Goal: Task Accomplishment & Management: Complete application form

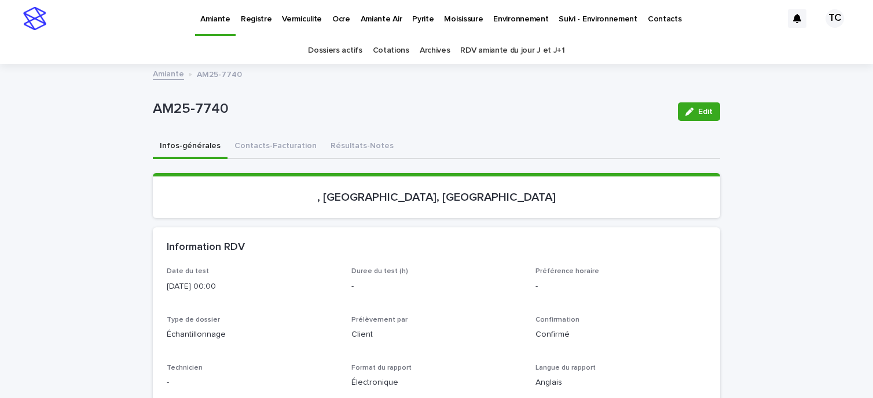
click at [302, 18] on p "Vermiculite" at bounding box center [302, 12] width 40 height 24
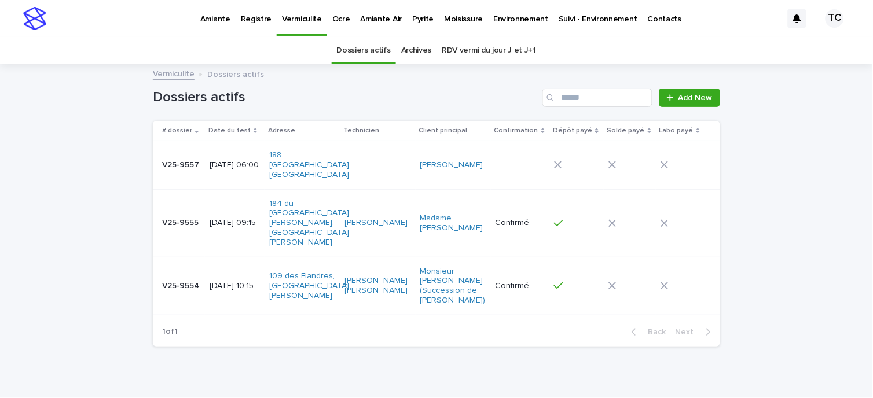
click at [685, 87] on div "Dossiers actifs Add New" at bounding box center [437, 93] width 568 height 56
click at [690, 94] on span "Add New" at bounding box center [696, 98] width 34 height 8
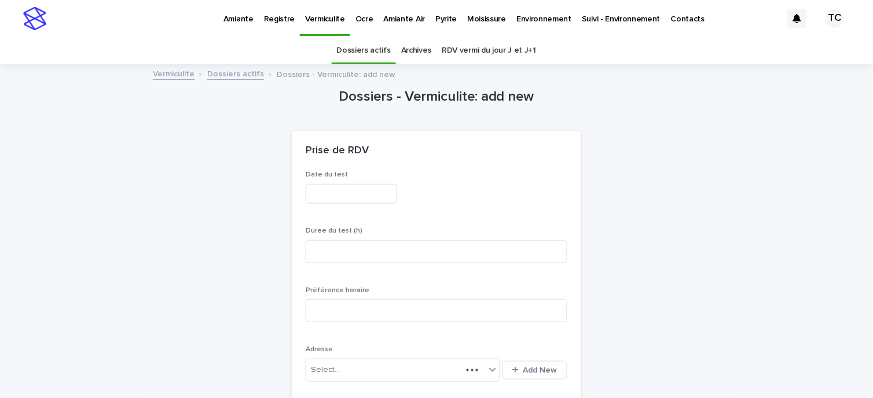
scroll to position [37, 0]
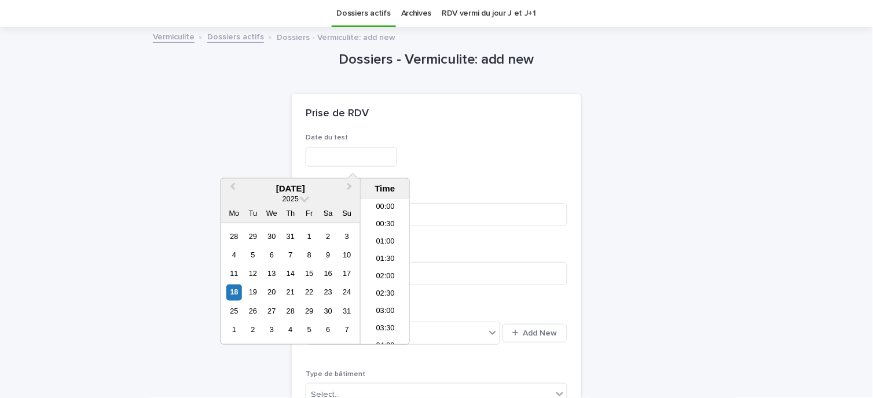
click at [380, 158] on input "text" at bounding box center [352, 157] width 92 height 20
click at [234, 291] on div "18" at bounding box center [234, 293] width 16 height 16
type input "**********"
click at [451, 147] on div "**********" at bounding box center [437, 157] width 262 height 20
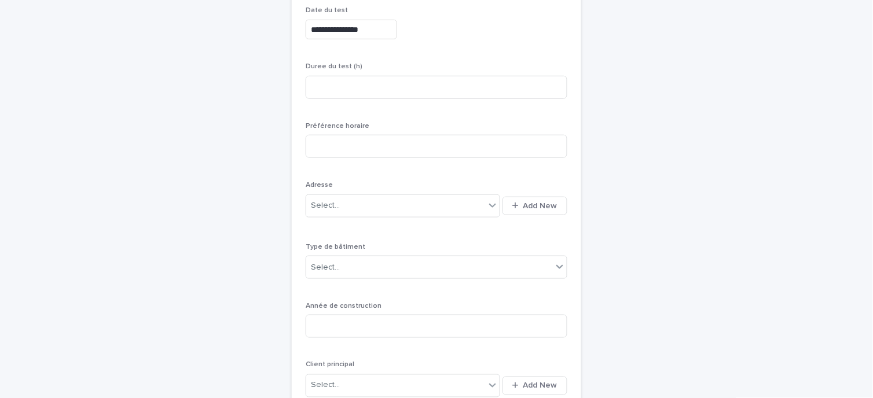
scroll to position [166, 0]
click at [536, 203] on span "Add New" at bounding box center [541, 205] width 34 height 8
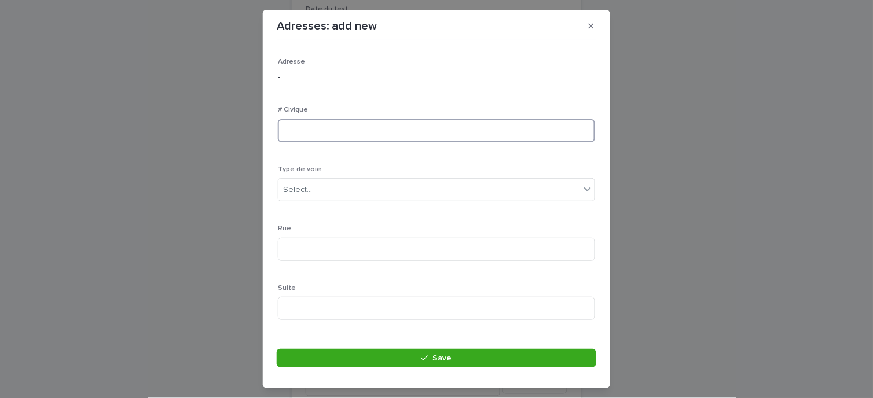
click at [341, 134] on input at bounding box center [436, 130] width 317 height 23
click at [309, 190] on div "Select..." at bounding box center [297, 190] width 29 height 12
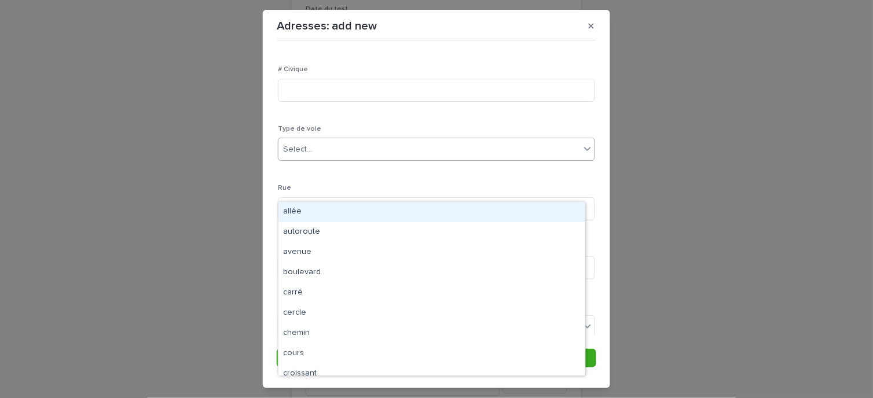
scroll to position [193, 0]
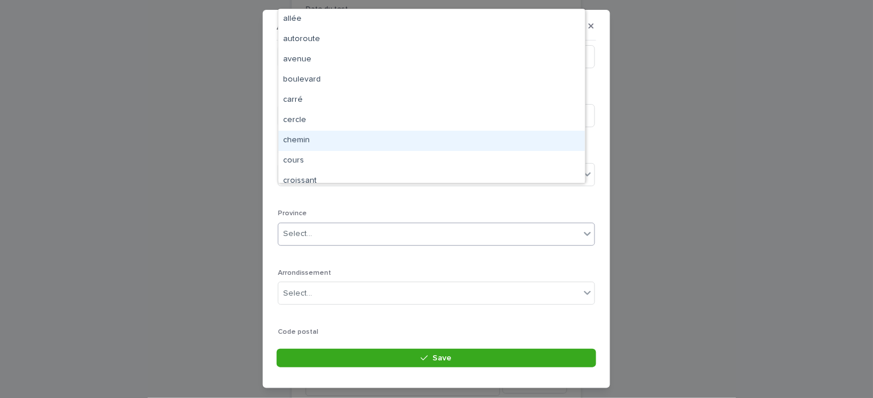
click at [339, 236] on div "Select..." at bounding box center [430, 234] width 302 height 19
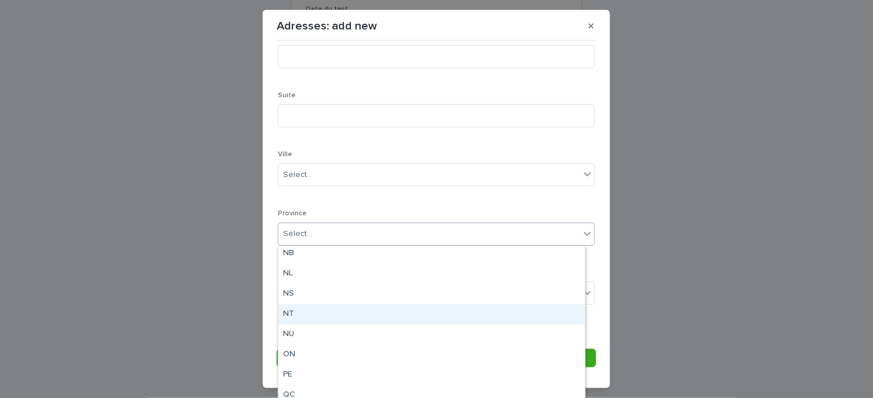
scroll to position [111, 0]
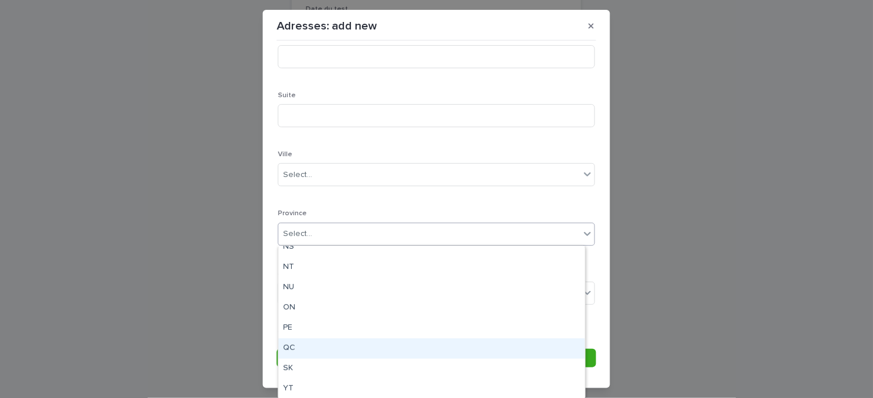
click at [314, 345] on div "QC" at bounding box center [432, 349] width 306 height 20
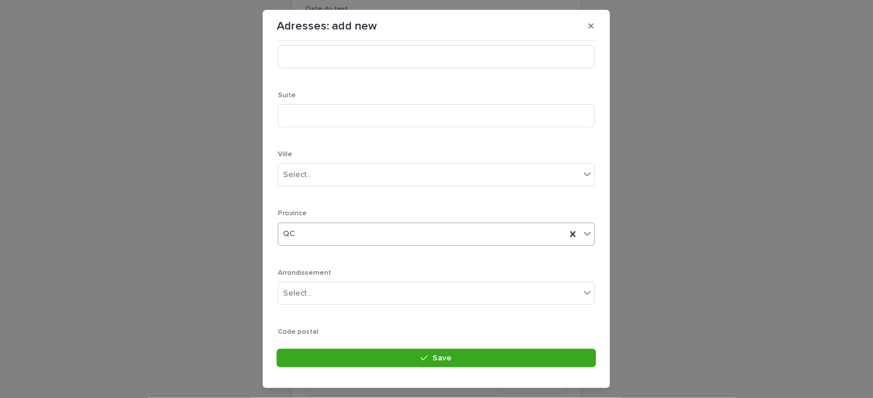
click at [357, 293] on div "Select..." at bounding box center [430, 293] width 302 height 19
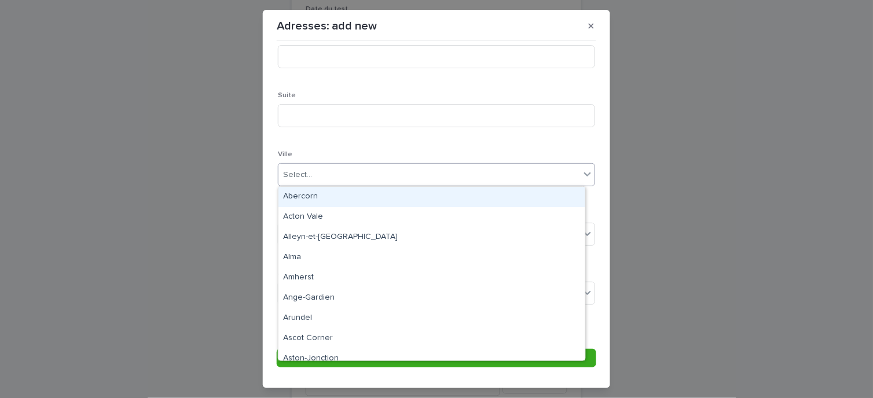
click at [346, 175] on div "Select..." at bounding box center [430, 175] width 302 height 19
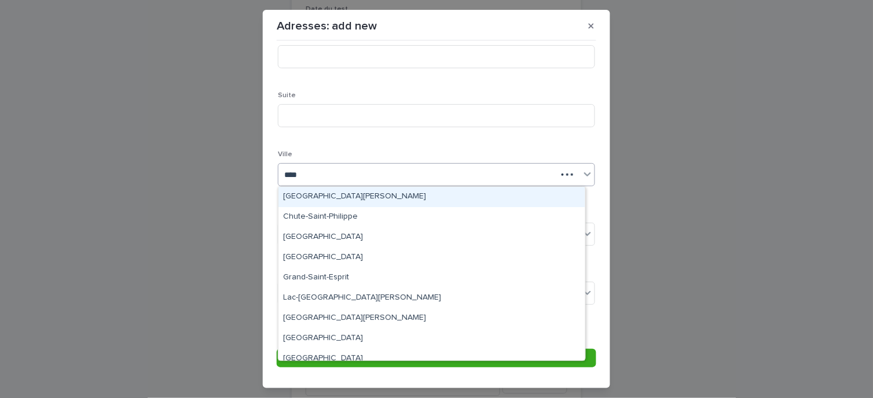
type input "*****"
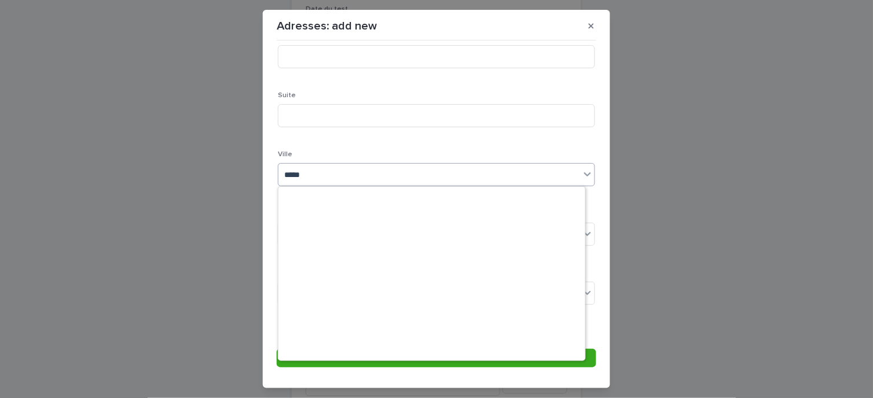
scroll to position [1029, 0]
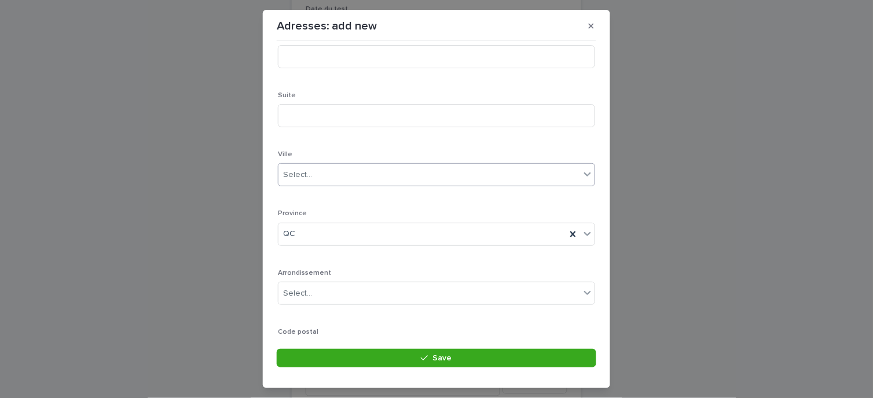
click at [330, 180] on div "Select..." at bounding box center [430, 175] width 302 height 19
click at [329, 171] on div "Select..." at bounding box center [430, 175] width 302 height 19
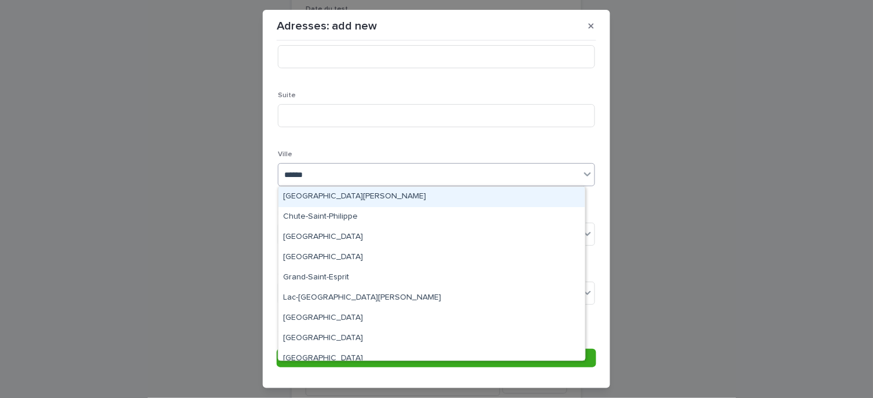
type input "*******"
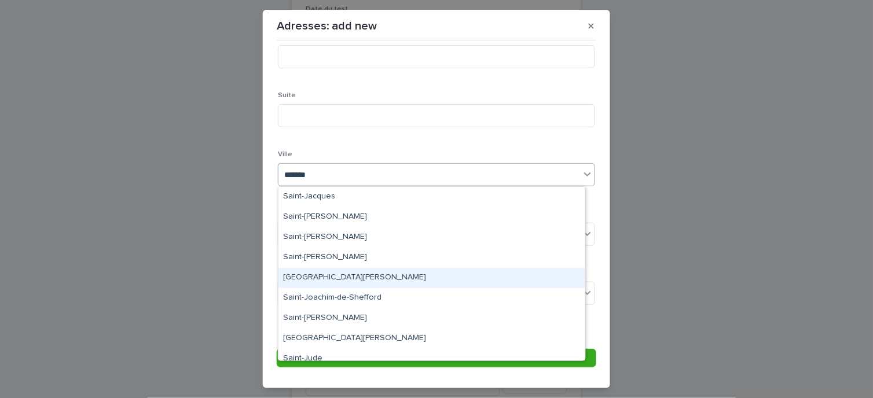
click at [360, 280] on div "[GEOGRAPHIC_DATA][PERSON_NAME]" at bounding box center [432, 278] width 306 height 20
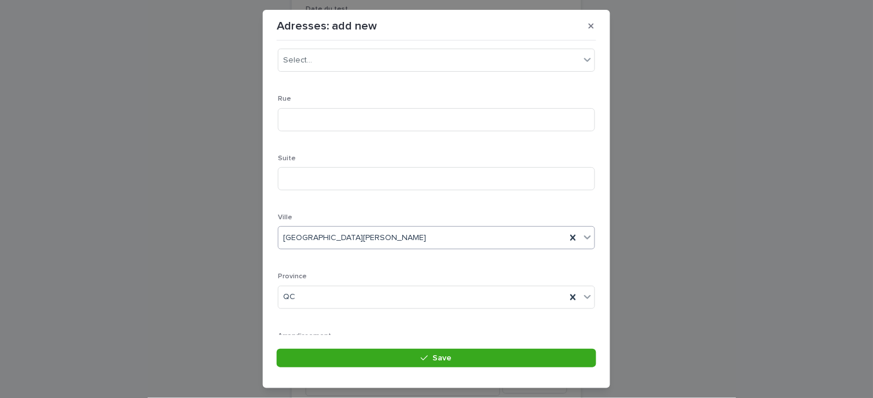
scroll to position [0, 0]
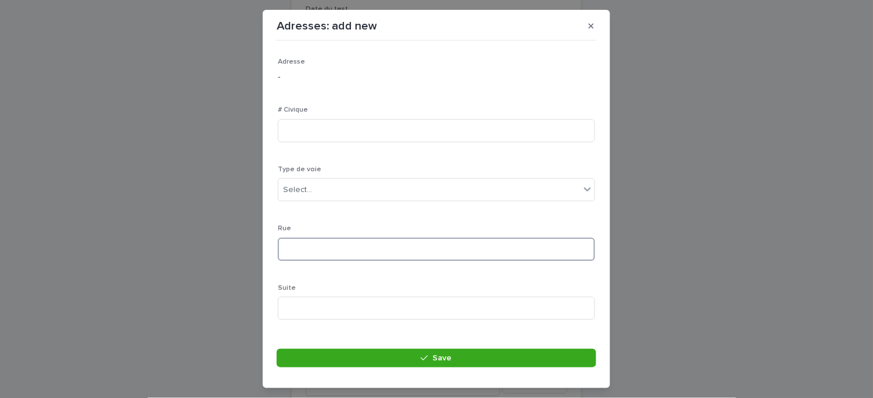
click at [316, 259] on input at bounding box center [436, 249] width 317 height 23
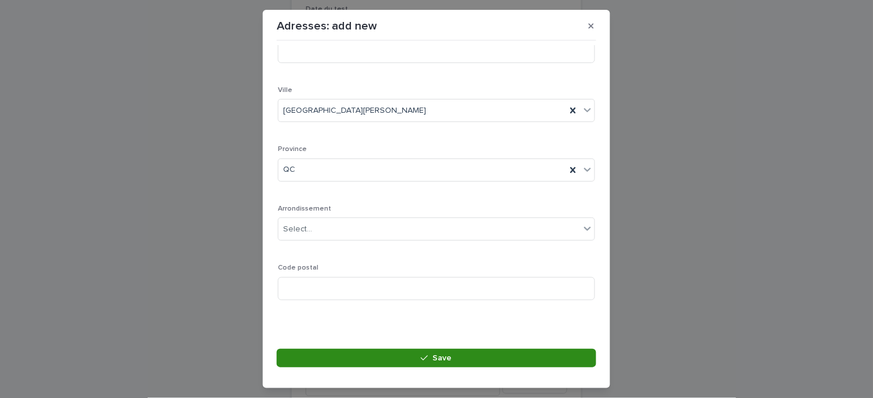
type input "*******"
click at [438, 360] on span "Save" at bounding box center [442, 358] width 19 height 8
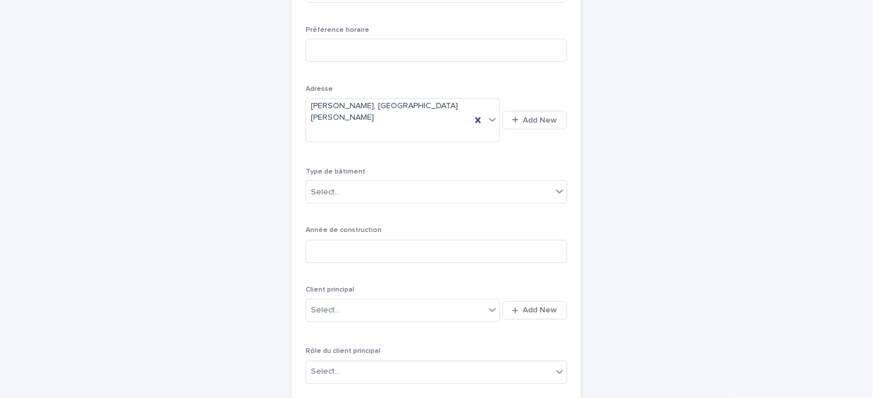
scroll to position [294, 0]
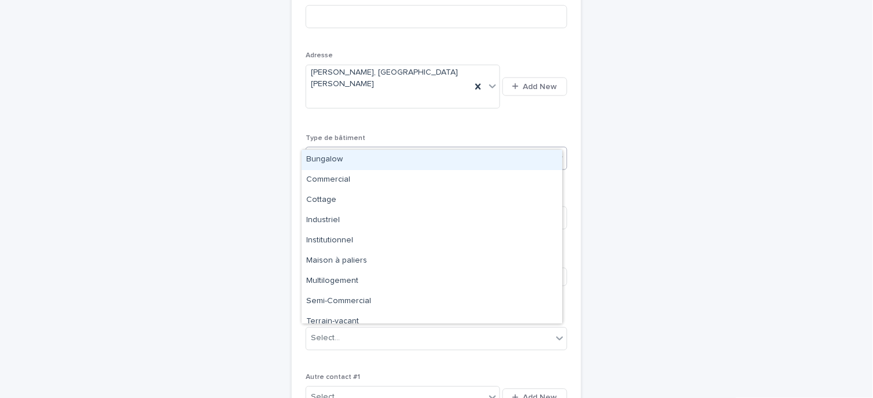
click at [378, 149] on div "Select..." at bounding box center [429, 158] width 246 height 19
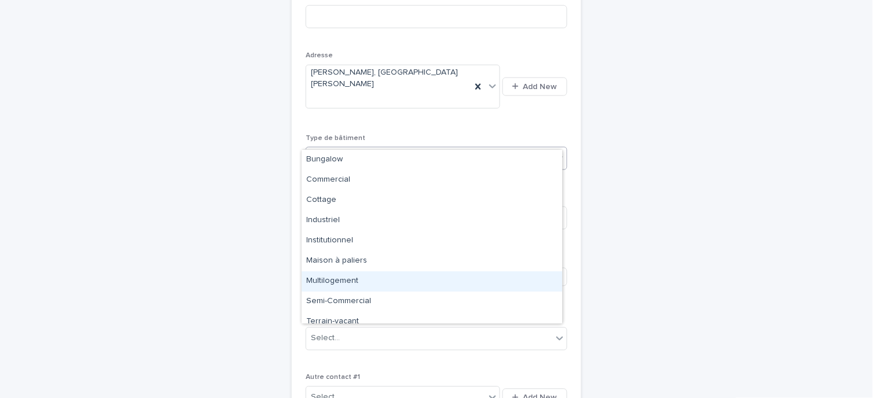
drag, startPoint x: 360, startPoint y: 270, endPoint x: 386, endPoint y: 244, distance: 36.9
click at [360, 283] on div "Multilogement" at bounding box center [432, 282] width 261 height 20
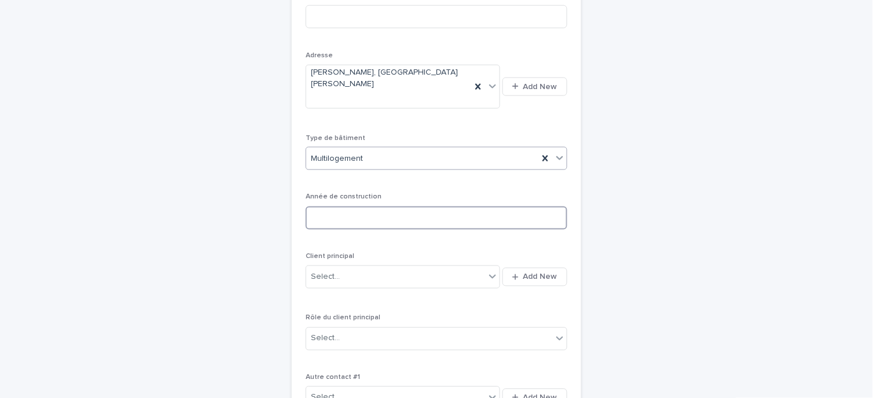
click at [343, 207] on input at bounding box center [437, 218] width 262 height 23
type input "****"
click at [546, 273] on span "Add New" at bounding box center [541, 277] width 34 height 8
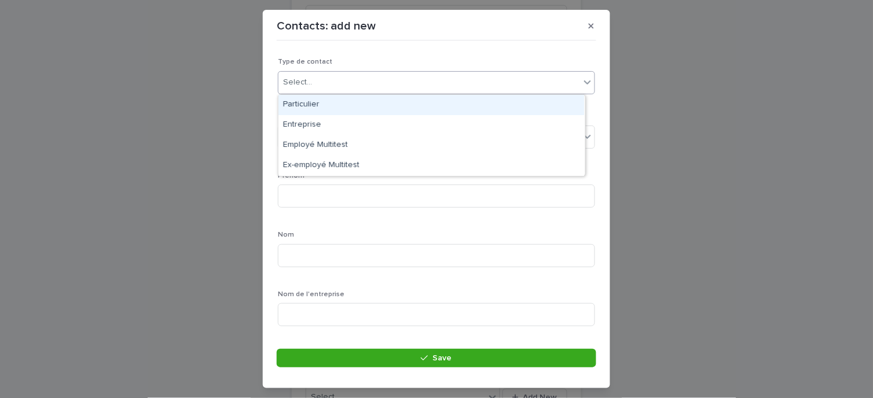
click at [366, 84] on div "Select..." at bounding box center [430, 82] width 302 height 19
click at [327, 107] on div "Particulier" at bounding box center [432, 105] width 306 height 20
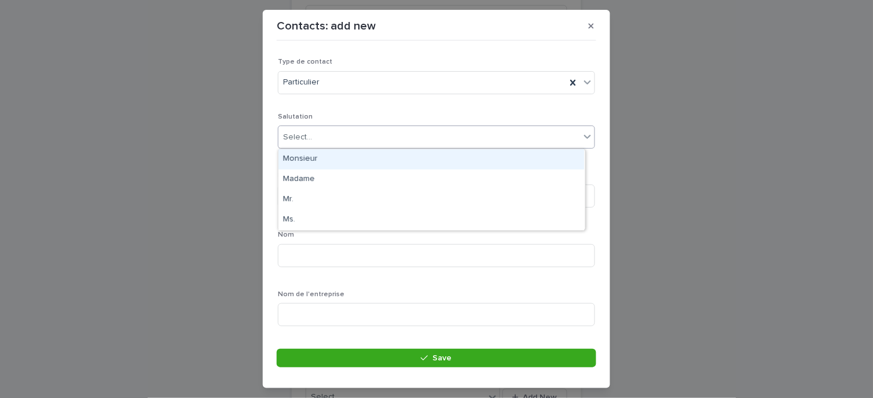
click at [326, 142] on div "Select..." at bounding box center [430, 137] width 302 height 19
click at [328, 158] on div "Monsieur" at bounding box center [432, 159] width 306 height 20
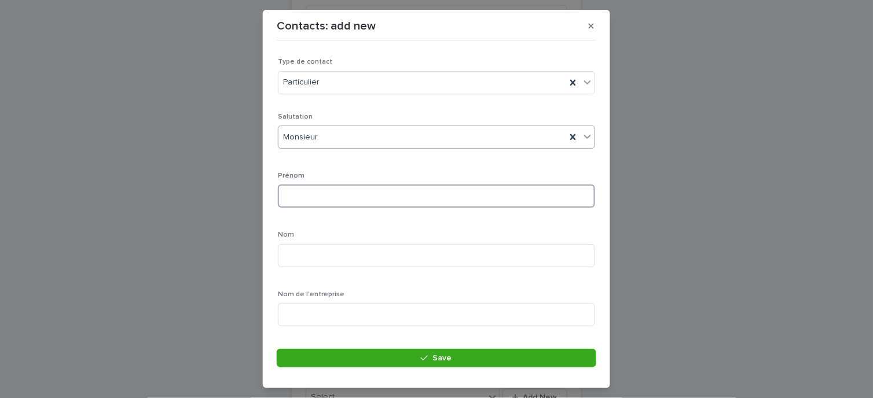
click at [337, 195] on input at bounding box center [436, 196] width 317 height 23
type input "********"
type input "*********"
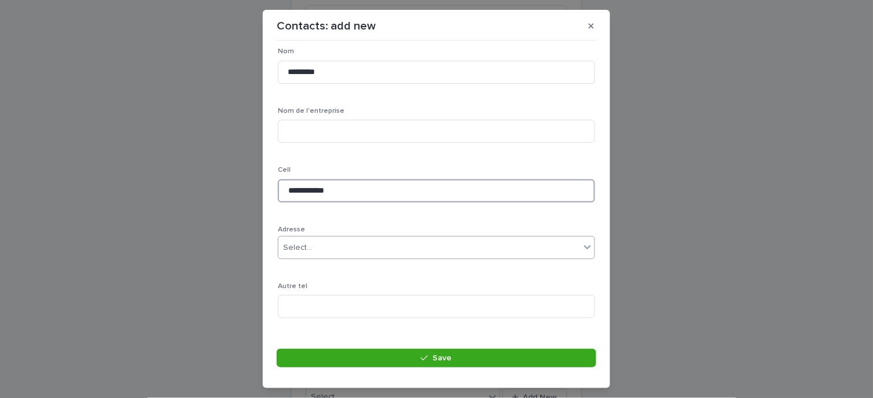
type input "**********"
click at [339, 242] on div "Select..." at bounding box center [430, 248] width 302 height 19
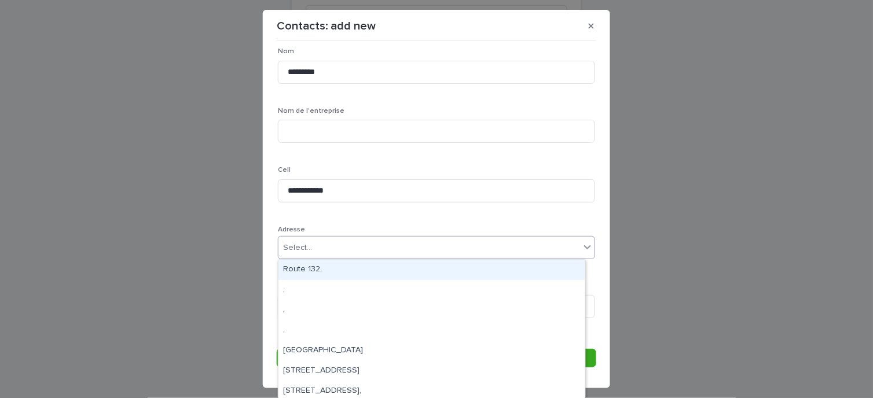
click at [455, 226] on p "Adresse" at bounding box center [436, 230] width 317 height 8
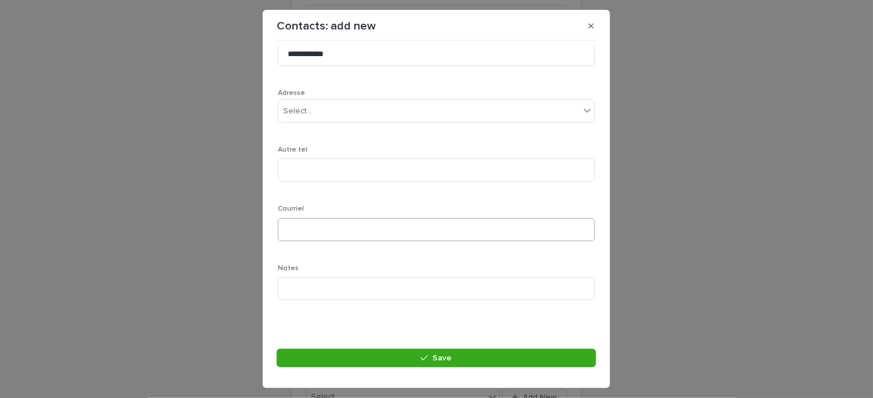
scroll to position [321, 0]
click at [343, 169] on input at bounding box center [436, 169] width 317 height 23
click at [321, 228] on input at bounding box center [436, 229] width 317 height 23
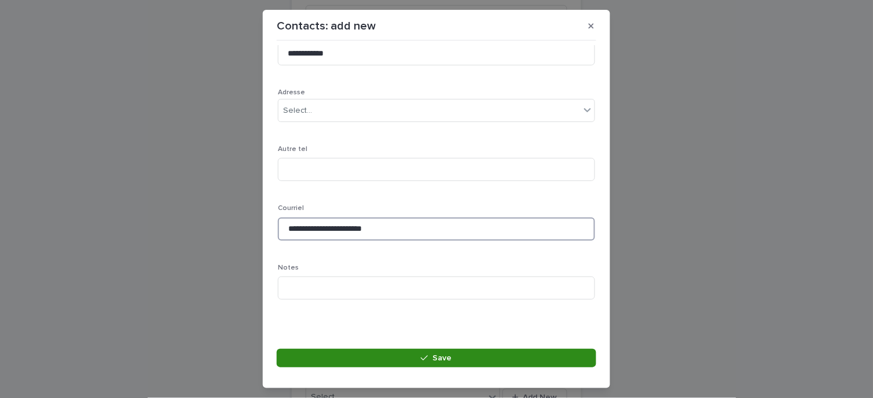
type input "**********"
click at [442, 356] on span "Save" at bounding box center [442, 358] width 19 height 8
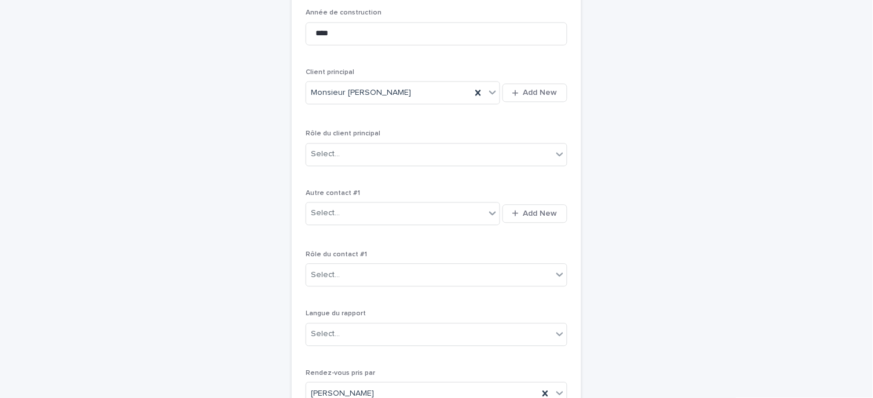
scroll to position [478, 0]
click at [362, 146] on div "Select..." at bounding box center [429, 155] width 246 height 19
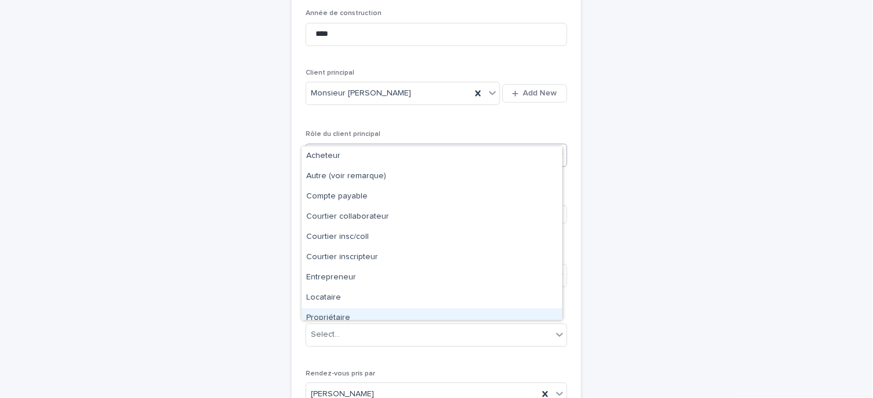
click at [353, 312] on div "Propriétaire" at bounding box center [432, 319] width 261 height 20
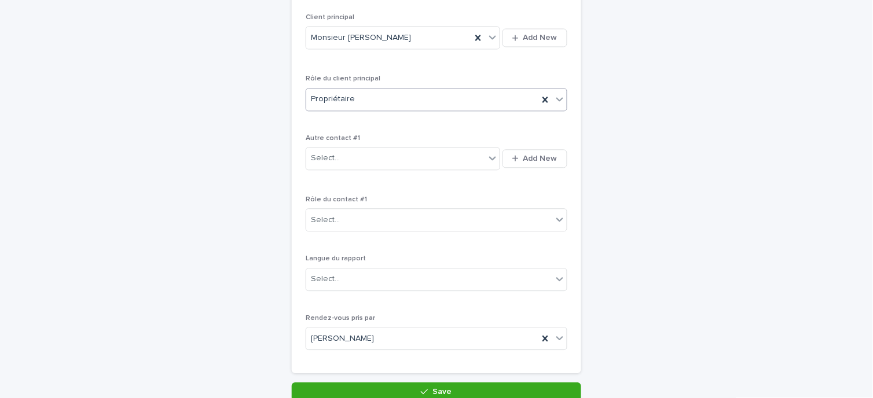
scroll to position [606, 0]
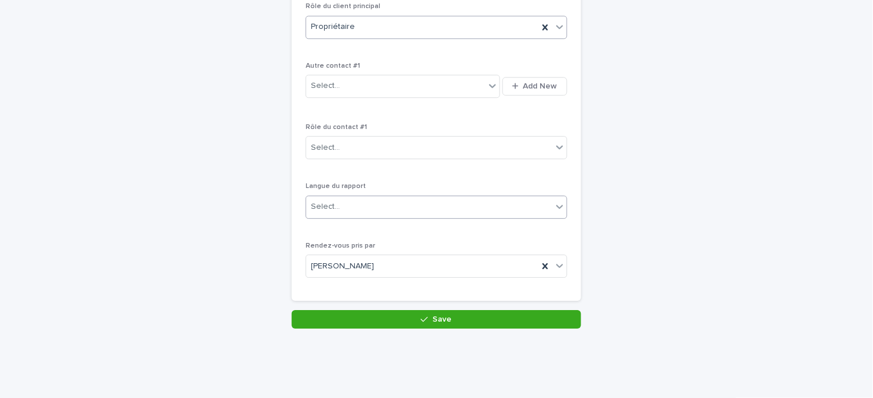
click at [349, 197] on div "Select..." at bounding box center [429, 206] width 246 height 19
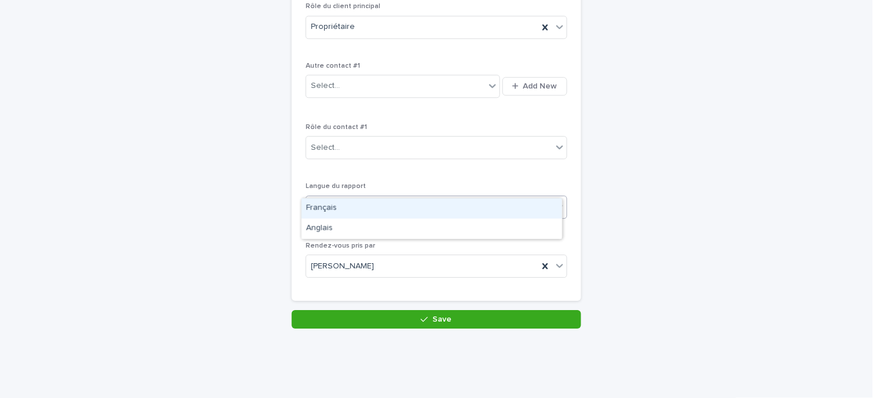
click at [352, 211] on div "Français" at bounding box center [432, 209] width 261 height 20
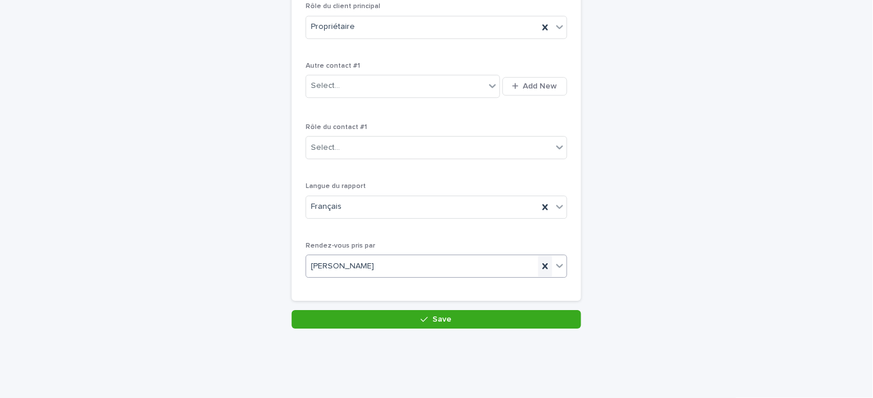
click at [543, 264] on icon at bounding box center [545, 267] width 5 height 6
click at [554, 260] on icon at bounding box center [560, 266] width 12 height 12
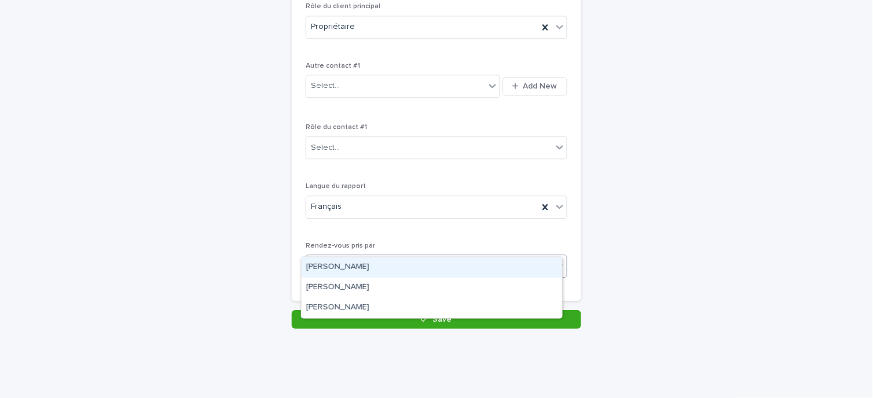
type input "*"
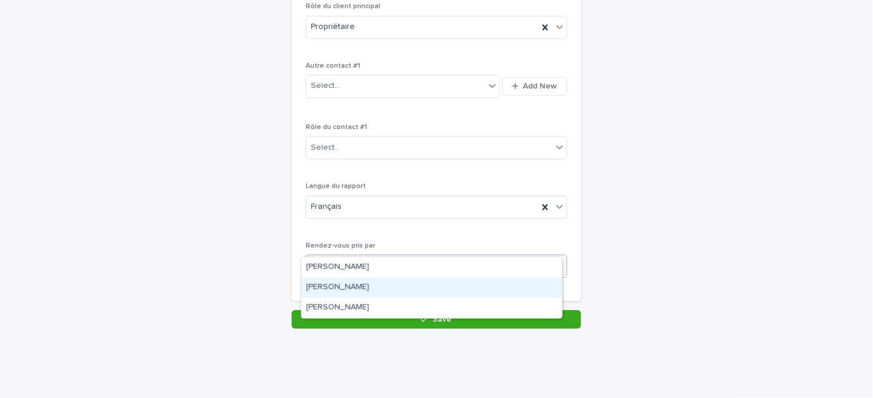
click at [365, 291] on div "[PERSON_NAME]" at bounding box center [432, 288] width 261 height 20
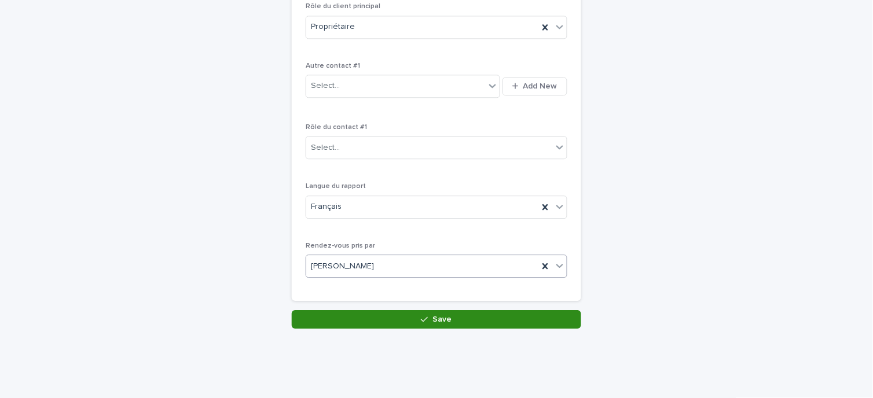
click at [412, 310] on button "Save" at bounding box center [437, 319] width 290 height 19
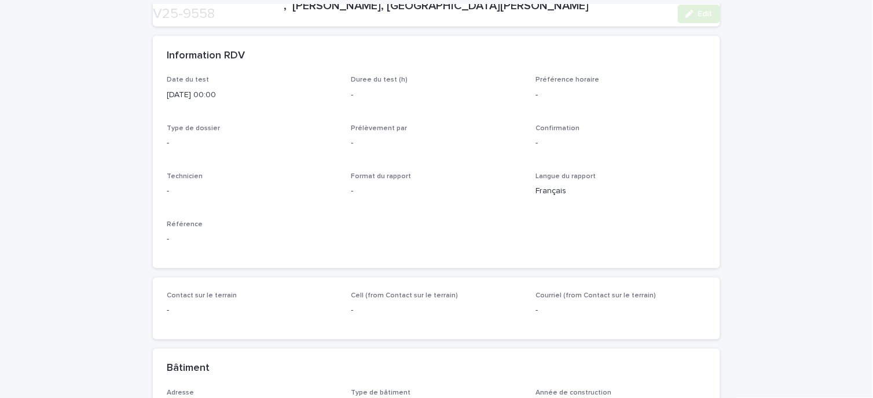
scroll to position [193, 0]
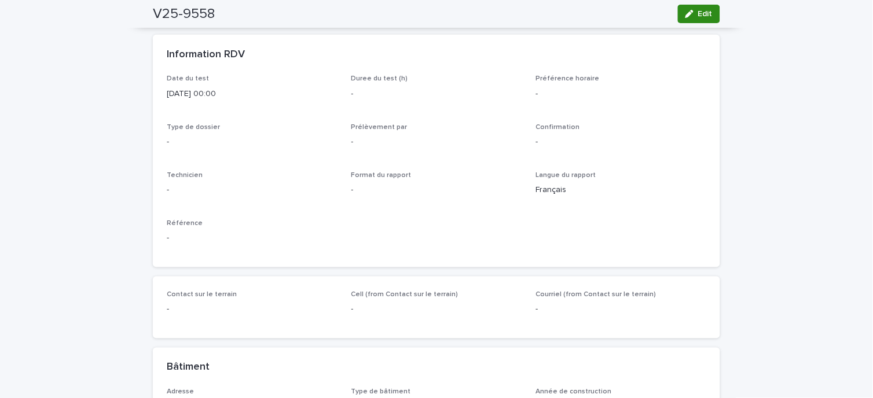
click at [690, 12] on div "button" at bounding box center [692, 14] width 13 height 8
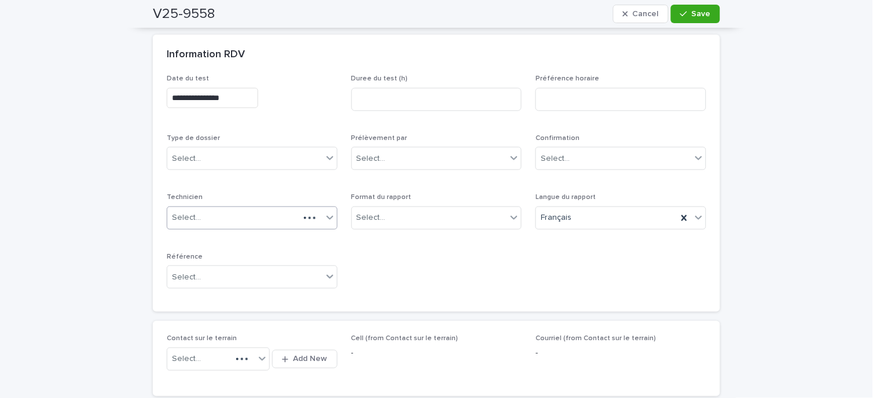
scroll to position [258, 0]
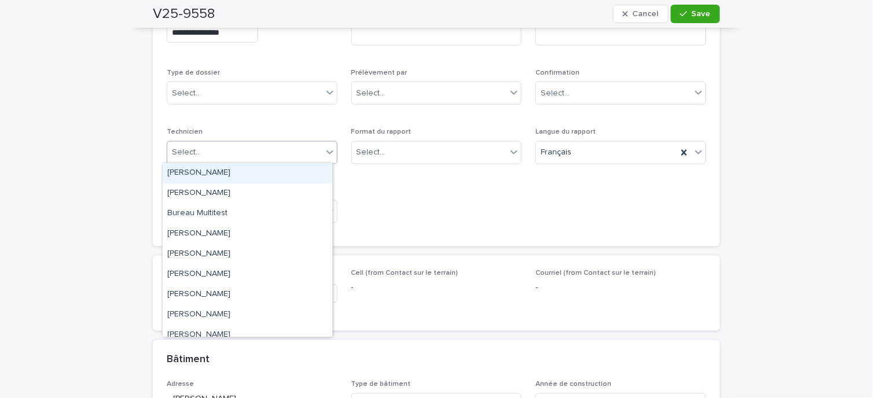
click at [222, 155] on div "Select..." at bounding box center [244, 152] width 155 height 19
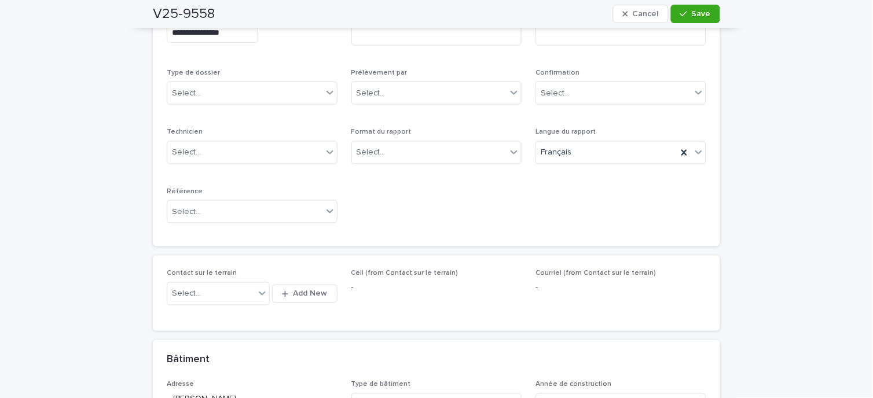
click at [237, 125] on div "**********" at bounding box center [437, 121] width 540 height 224
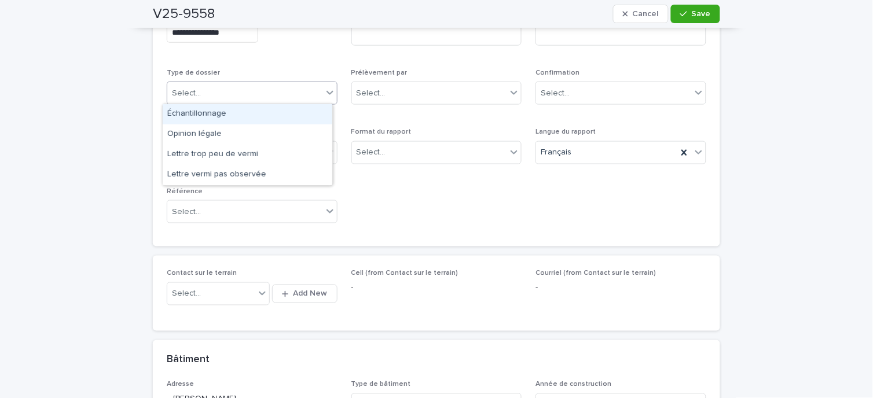
click at [253, 93] on div "Select..." at bounding box center [244, 93] width 155 height 19
click at [265, 58] on div "**********" at bounding box center [437, 121] width 540 height 224
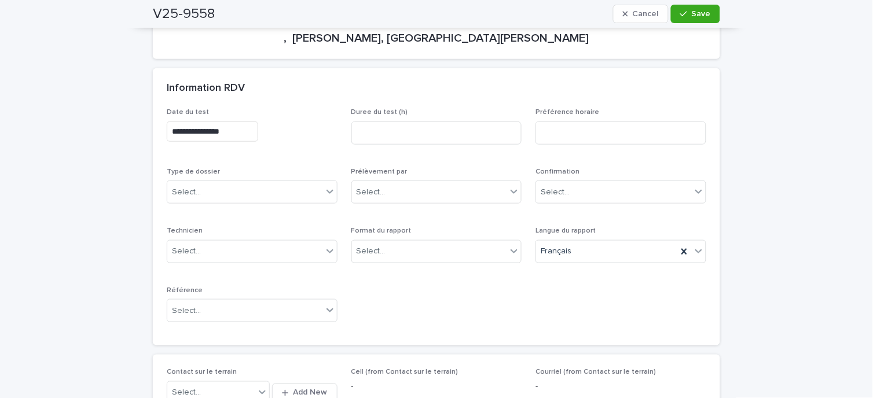
scroll to position [65, 0]
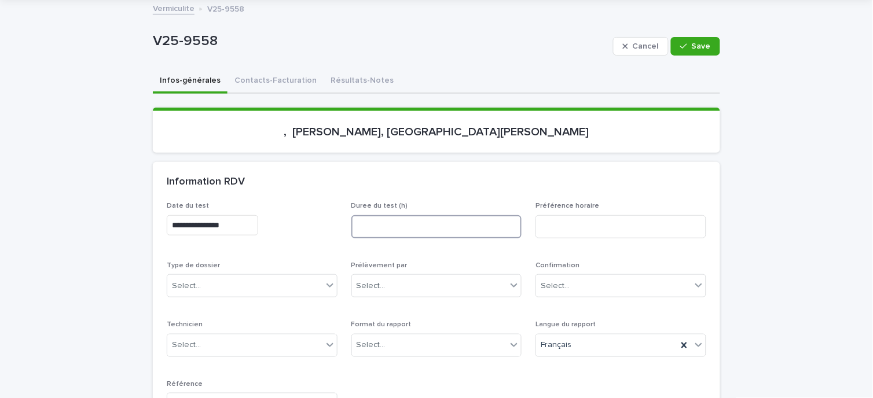
click at [432, 232] on input at bounding box center [437, 226] width 171 height 23
drag, startPoint x: 574, startPoint y: 221, endPoint x: 693, endPoint y: 222, distance: 119.3
click at [576, 221] on input at bounding box center [621, 226] width 171 height 23
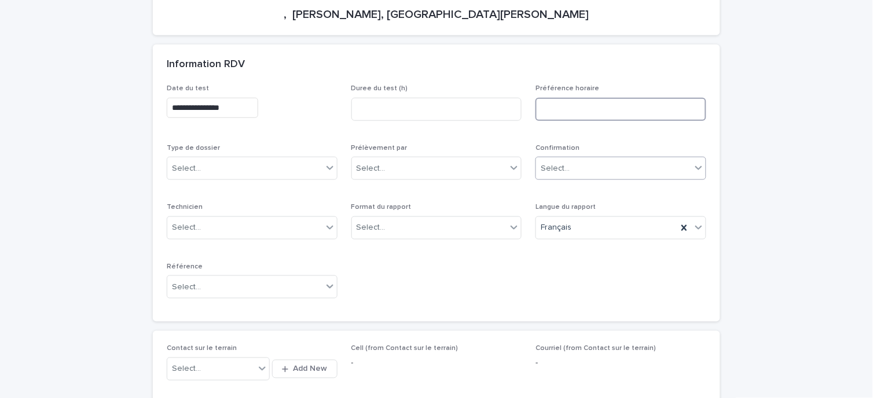
scroll to position [194, 0]
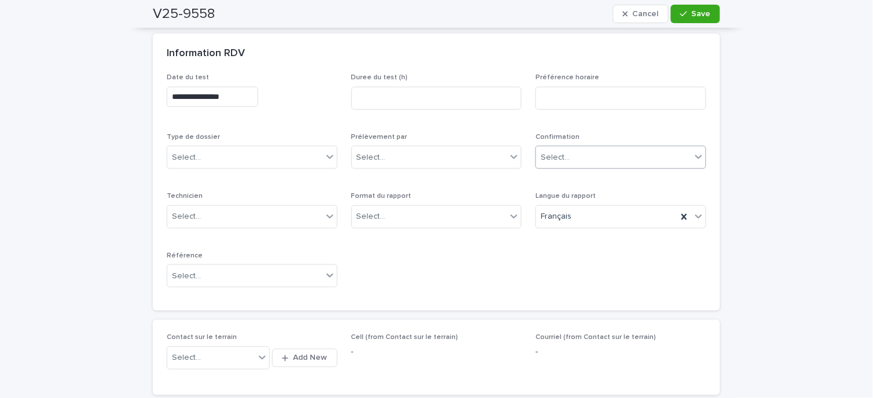
click at [595, 151] on div "Select..." at bounding box center [613, 157] width 155 height 19
click at [465, 159] on div "Select..." at bounding box center [429, 157] width 155 height 19
drag, startPoint x: 384, startPoint y: 187, endPoint x: 378, endPoint y: 193, distance: 8.6
click at [378, 193] on div "Client" at bounding box center [432, 199] width 170 height 20
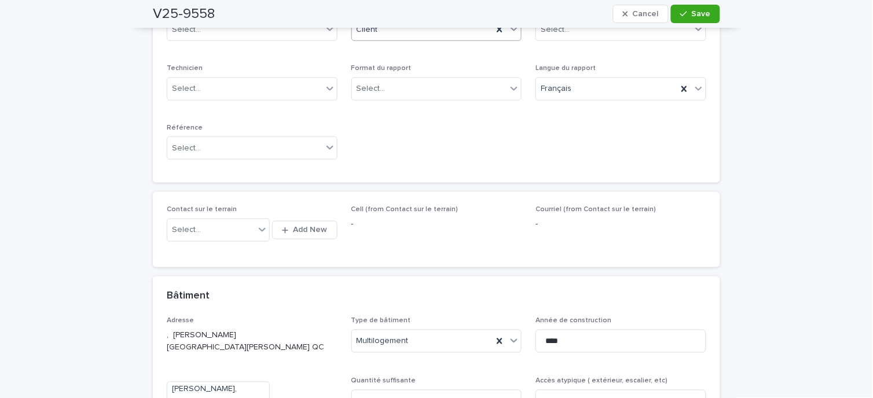
scroll to position [323, 0]
click at [275, 90] on div "Select..." at bounding box center [244, 88] width 155 height 19
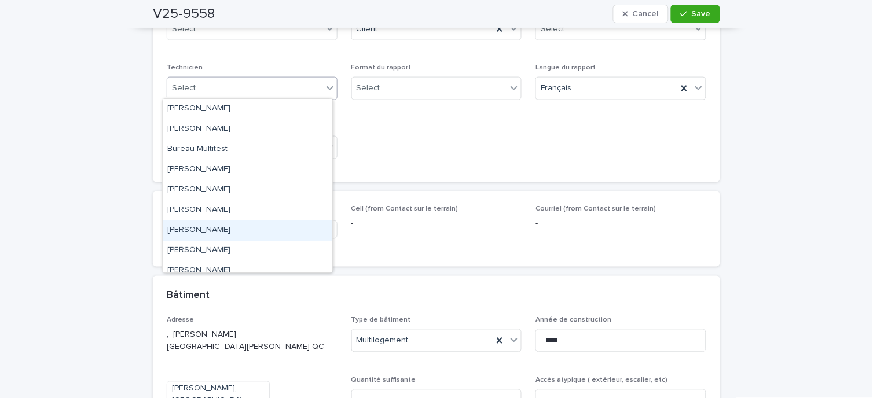
click at [233, 229] on div "[PERSON_NAME]" at bounding box center [248, 231] width 170 height 20
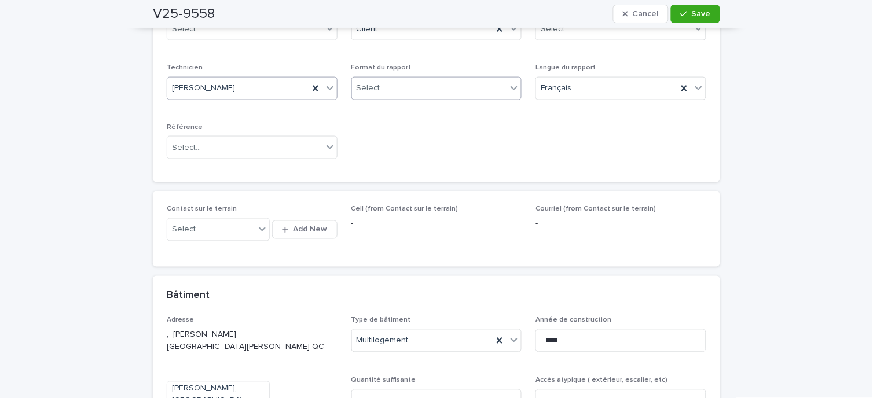
click at [436, 89] on div "Select..." at bounding box center [429, 88] width 155 height 19
click at [394, 111] on div "Électronique" at bounding box center [432, 109] width 170 height 20
click at [302, 154] on div "Select..." at bounding box center [244, 147] width 155 height 19
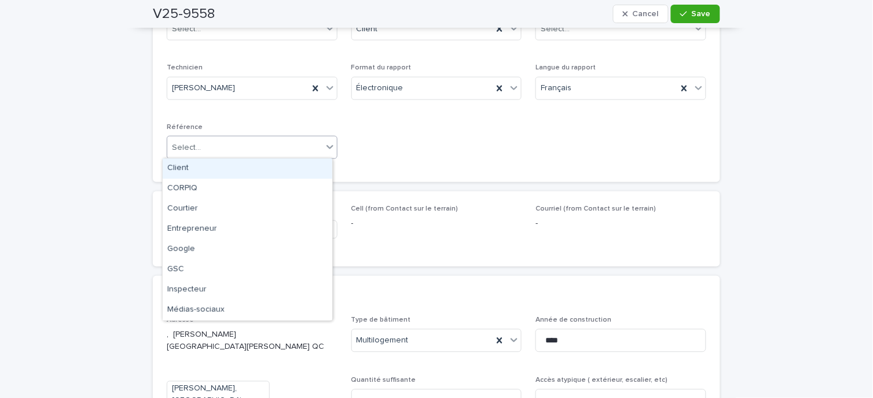
click at [459, 142] on div "**********" at bounding box center [437, 57] width 540 height 224
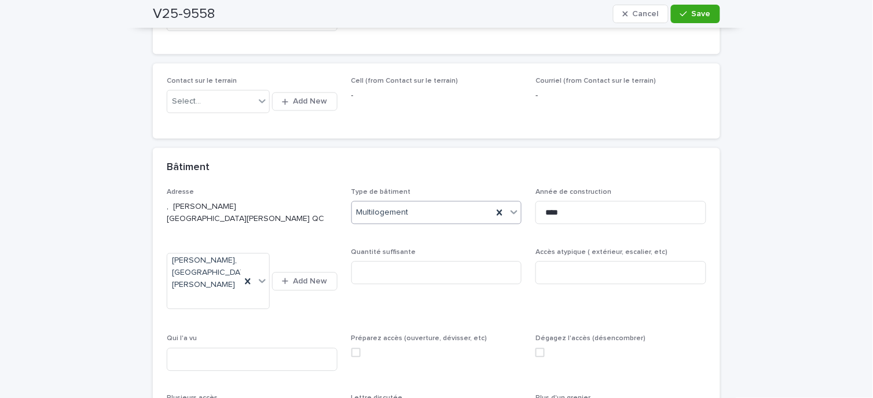
scroll to position [452, 0]
click at [684, 10] on icon "button" at bounding box center [684, 14] width 7 height 8
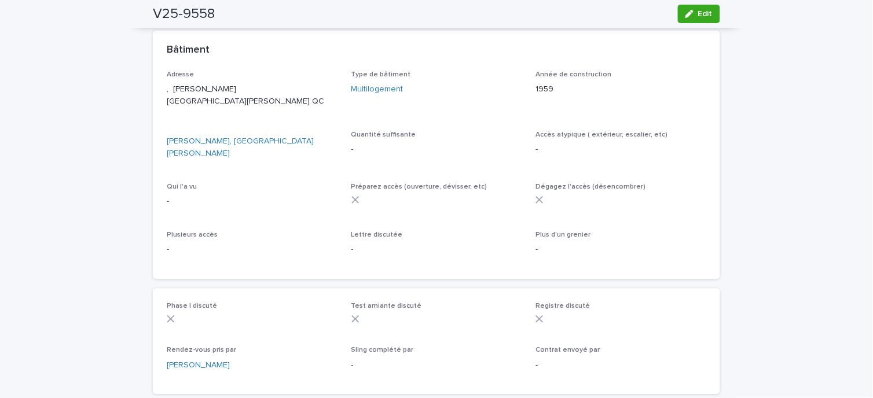
scroll to position [514, 0]
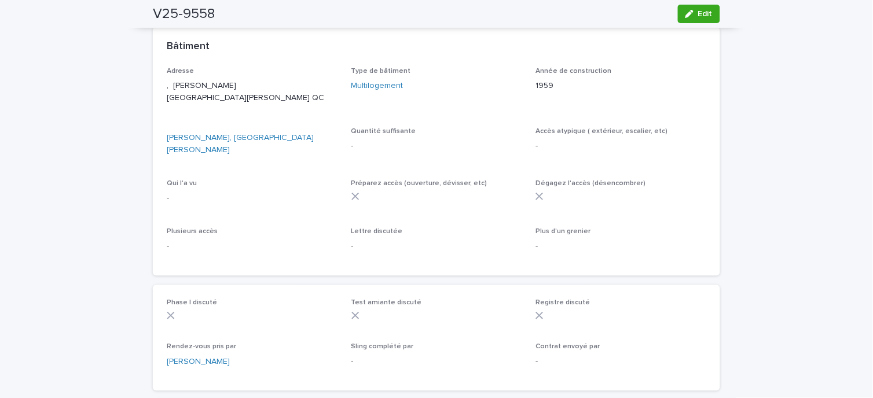
drag, startPoint x: 689, startPoint y: 9, endPoint x: 564, endPoint y: 130, distance: 174.5
click at [689, 9] on button "Edit" at bounding box center [699, 14] width 42 height 19
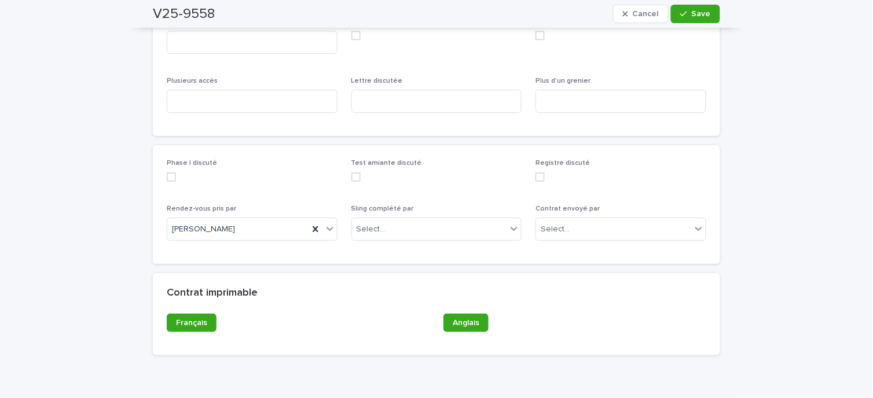
scroll to position [790, 0]
click at [463, 239] on div "Select..." at bounding box center [429, 229] width 155 height 19
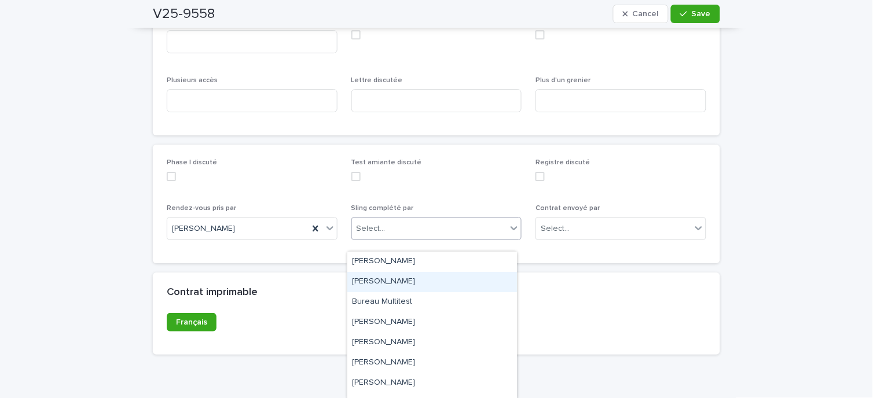
click at [576, 264] on div "Phase I discuté Test amiante discuté Registre discuté Rendez-vous pris par [PER…" at bounding box center [437, 204] width 568 height 119
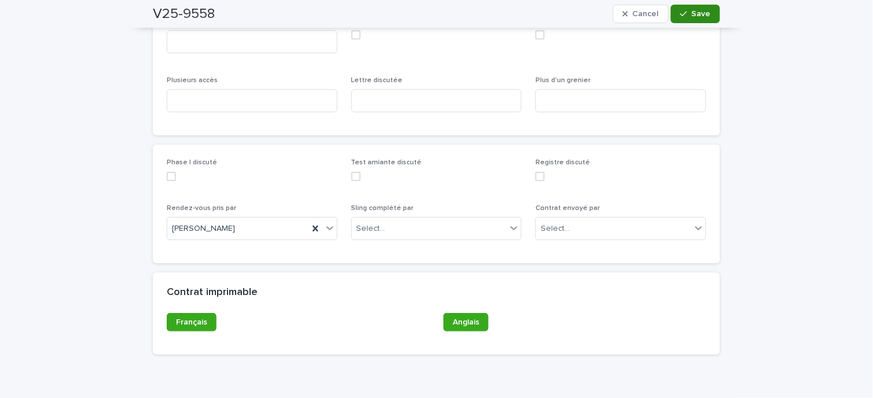
drag, startPoint x: 684, startPoint y: 7, endPoint x: 690, endPoint y: 9, distance: 6.0
click at [685, 7] on button "Save" at bounding box center [695, 14] width 49 height 19
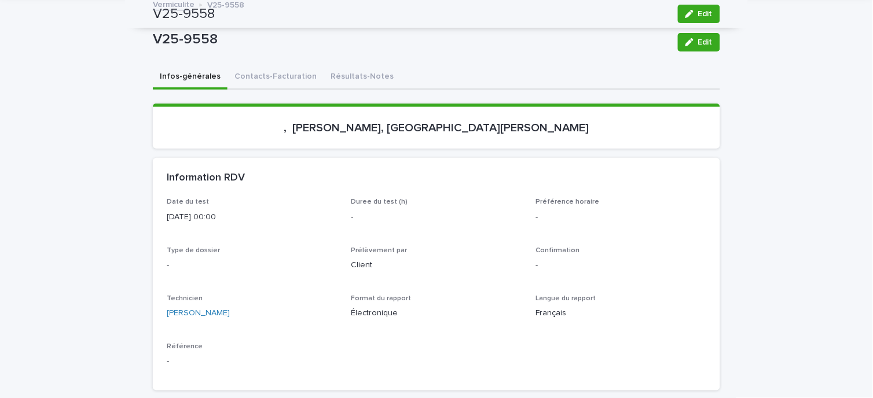
scroll to position [0, 0]
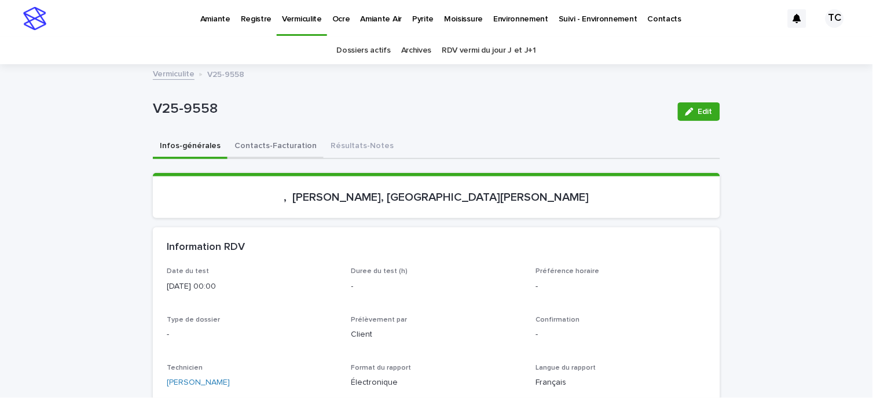
click at [250, 149] on button "Contacts-Facturation" at bounding box center [276, 147] width 96 height 24
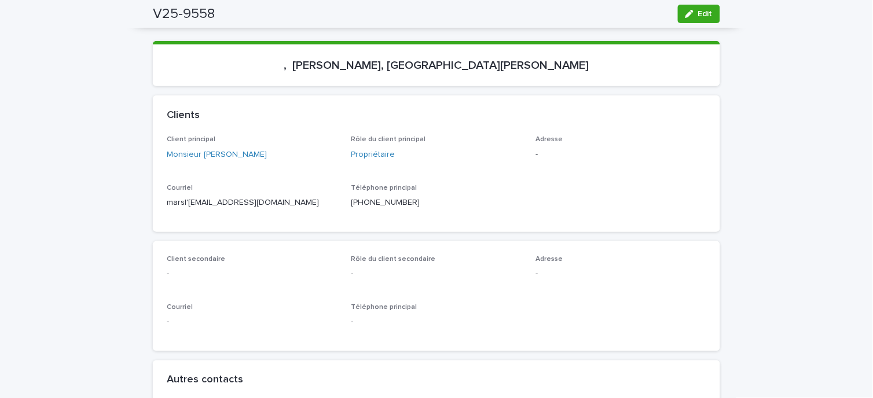
scroll to position [129, 0]
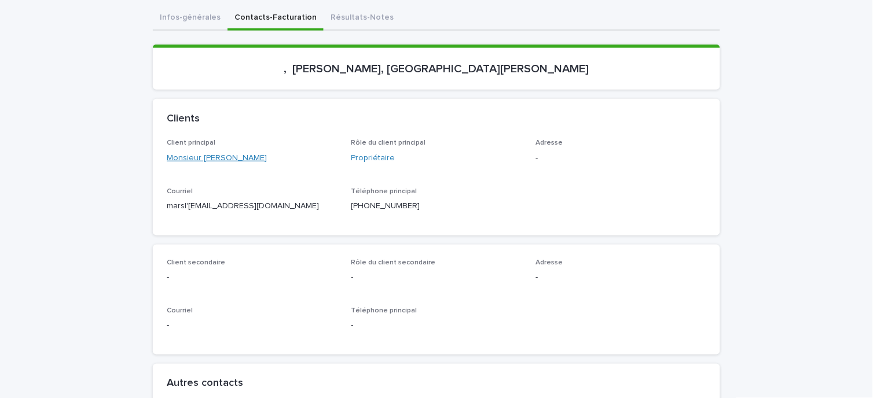
click at [230, 153] on link "Monsieur [PERSON_NAME]" at bounding box center [217, 158] width 100 height 12
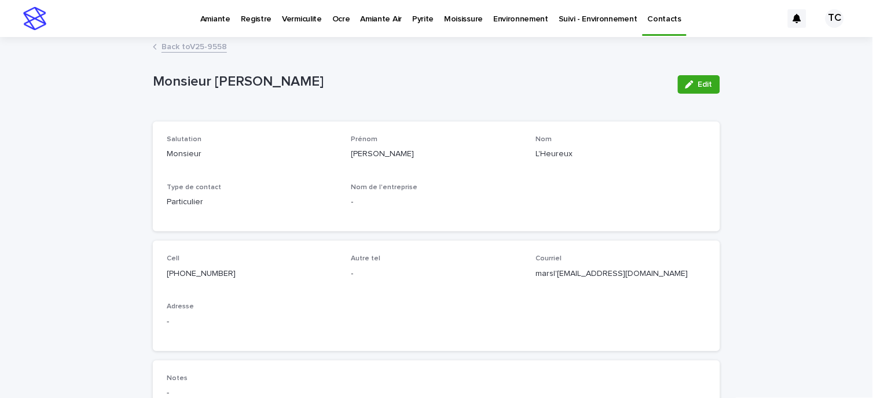
click at [200, 46] on link "Back to V25-9558" at bounding box center [194, 45] width 65 height 13
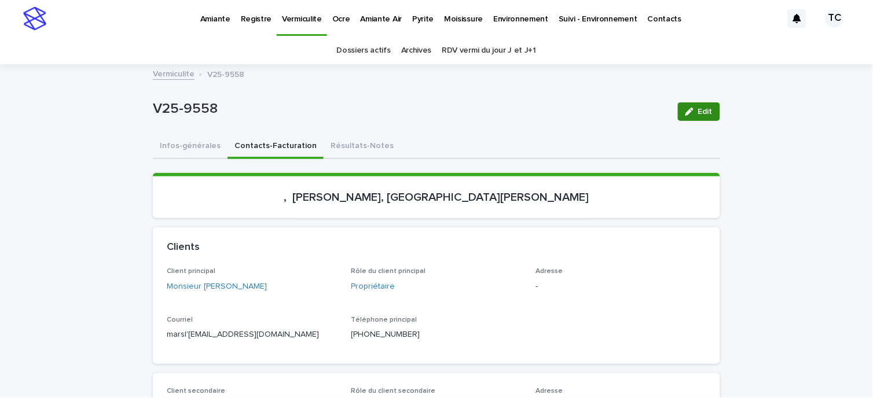
click at [708, 108] on span "Edit" at bounding box center [705, 112] width 14 height 8
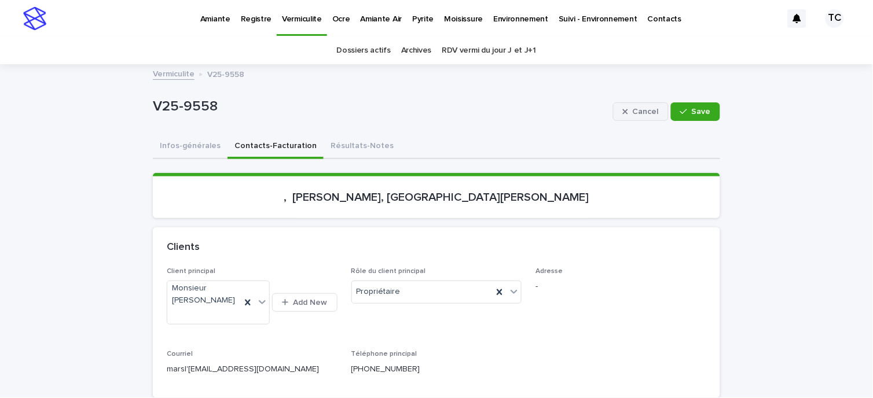
click at [635, 111] on span "Cancel" at bounding box center [646, 112] width 26 height 8
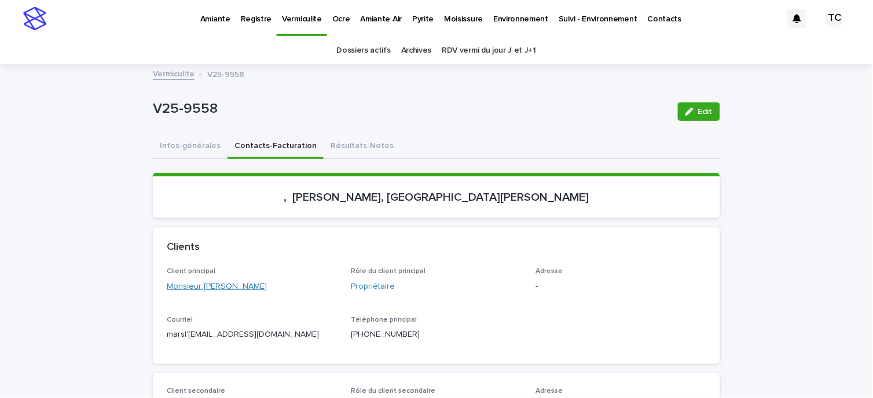
click at [253, 284] on link "Monsieur [PERSON_NAME]" at bounding box center [217, 287] width 100 height 12
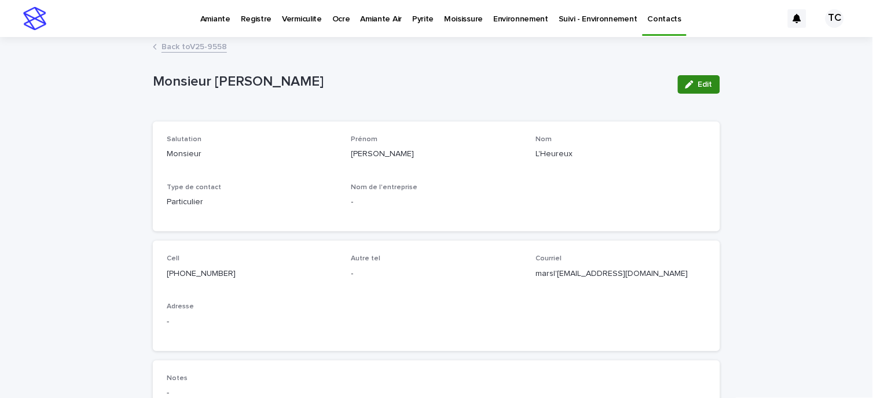
click at [698, 82] on span "Edit" at bounding box center [705, 85] width 14 height 8
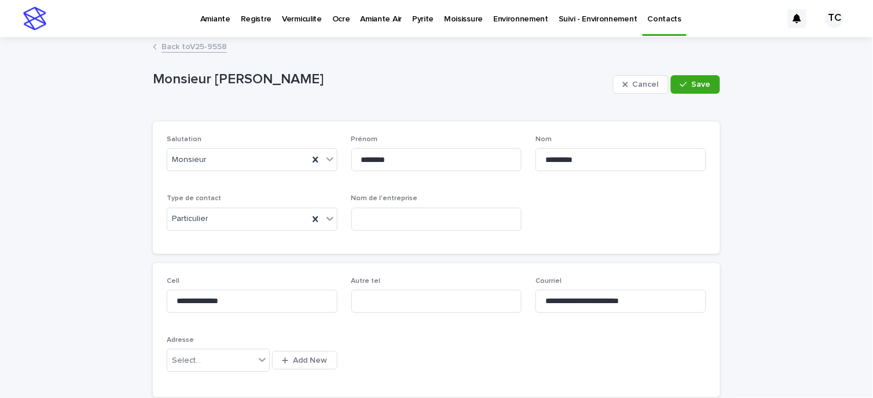
scroll to position [257, 0]
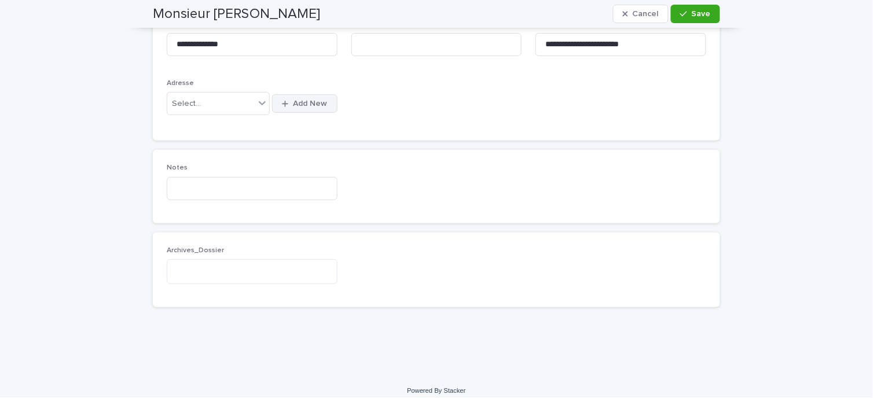
click at [298, 105] on span "Add New" at bounding box center [311, 104] width 34 height 8
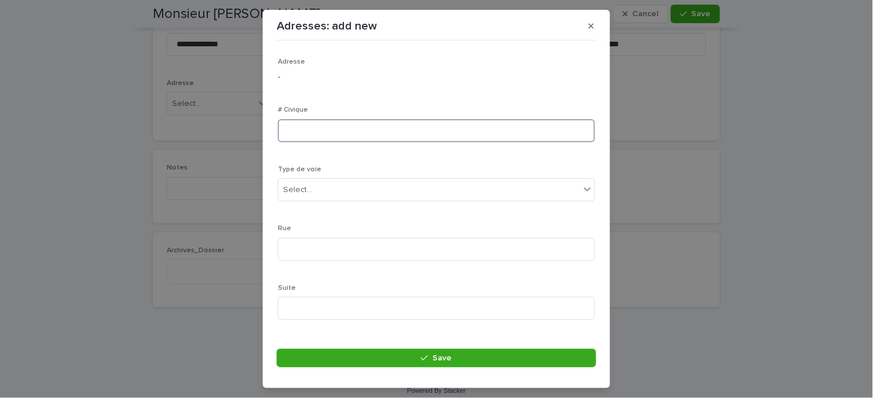
click at [317, 129] on input at bounding box center [436, 130] width 317 height 23
type input "***"
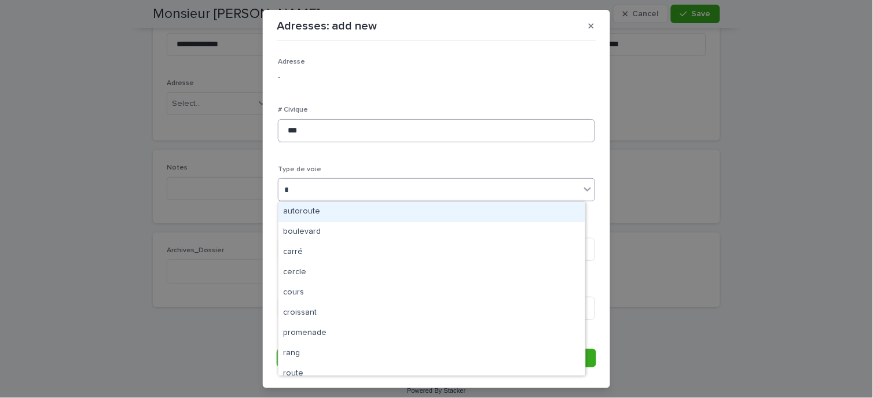
type input "***"
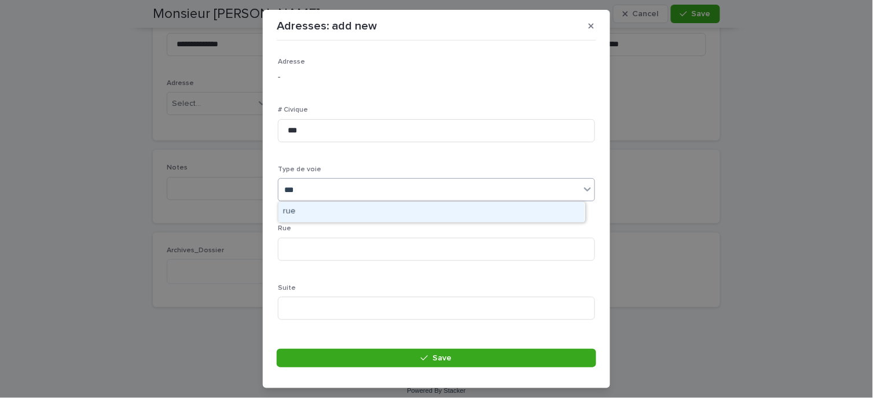
drag, startPoint x: 290, startPoint y: 208, endPoint x: 294, endPoint y: 224, distance: 16.3
click at [290, 208] on div "rue" at bounding box center [432, 212] width 306 height 20
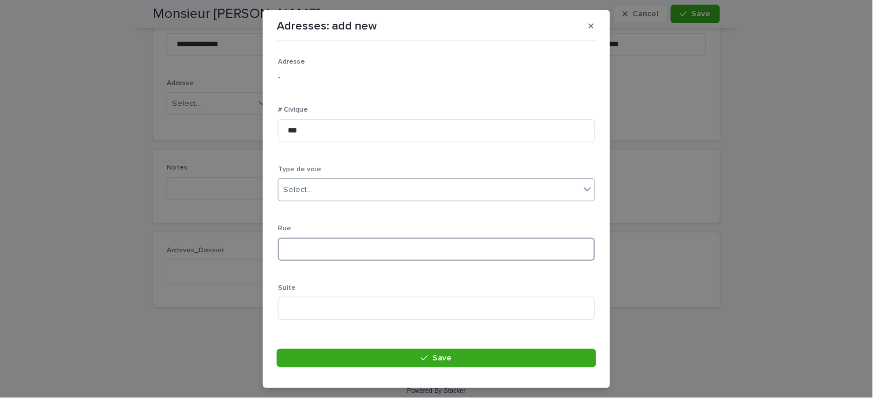
click at [299, 248] on input at bounding box center [436, 249] width 317 height 23
type input "**********"
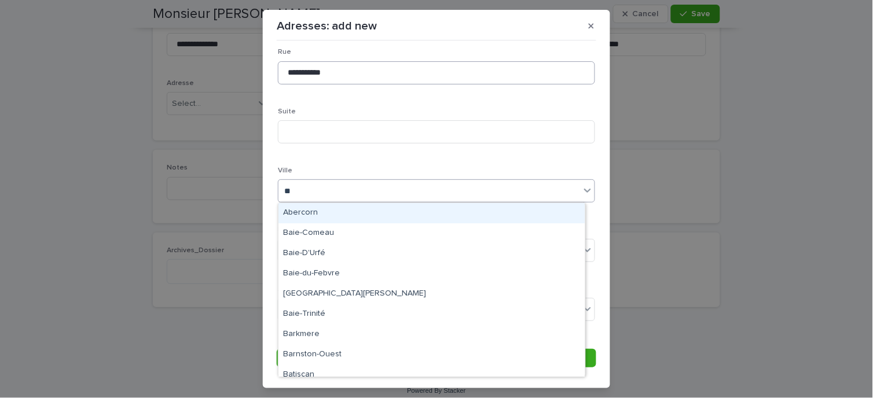
type input "***"
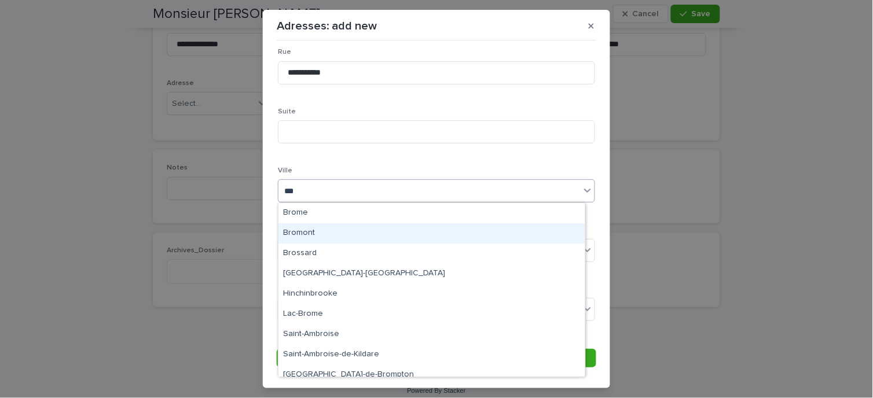
click at [323, 229] on div "Bromont" at bounding box center [432, 234] width 306 height 20
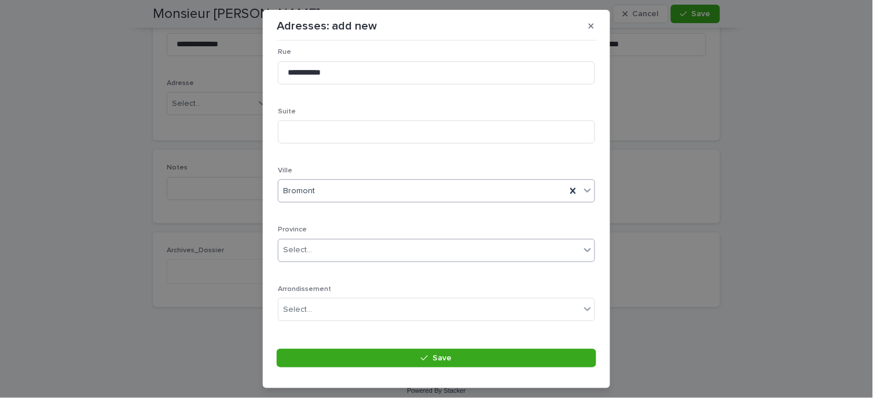
click at [315, 254] on div "Select..." at bounding box center [430, 250] width 302 height 19
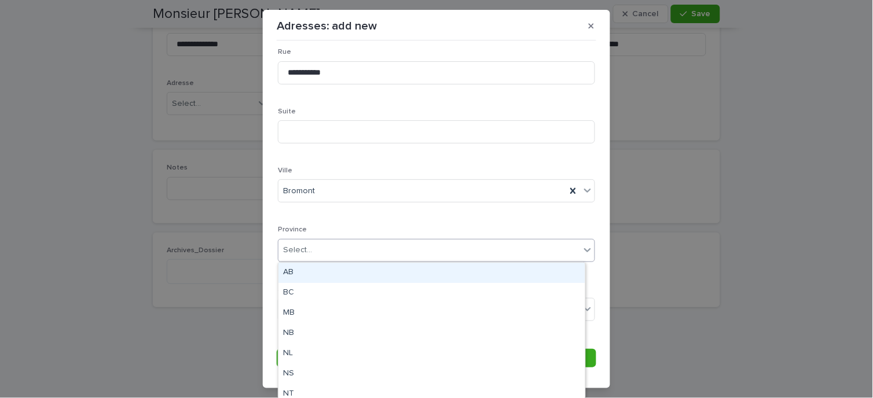
type input "*"
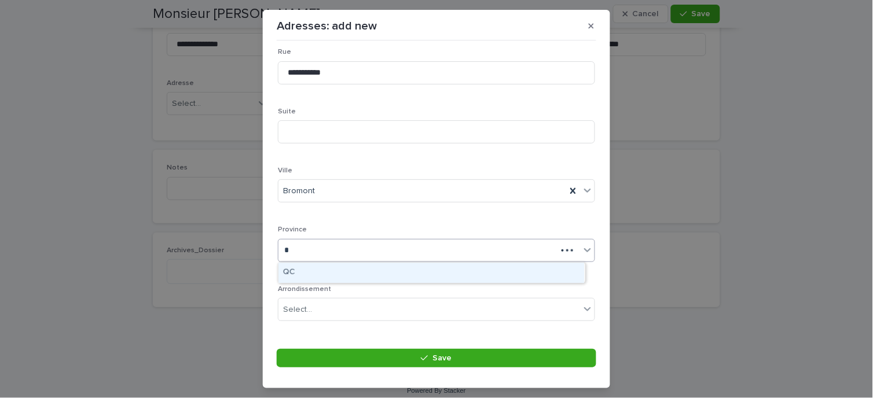
click at [319, 273] on div "QC" at bounding box center [432, 273] width 306 height 20
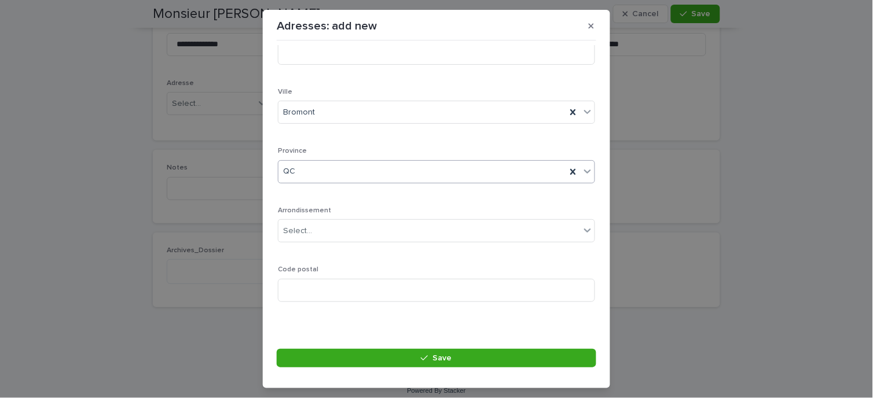
scroll to position [257, 0]
click at [328, 299] on input at bounding box center [436, 288] width 317 height 23
click at [299, 284] on input "******" at bounding box center [436, 288] width 317 height 23
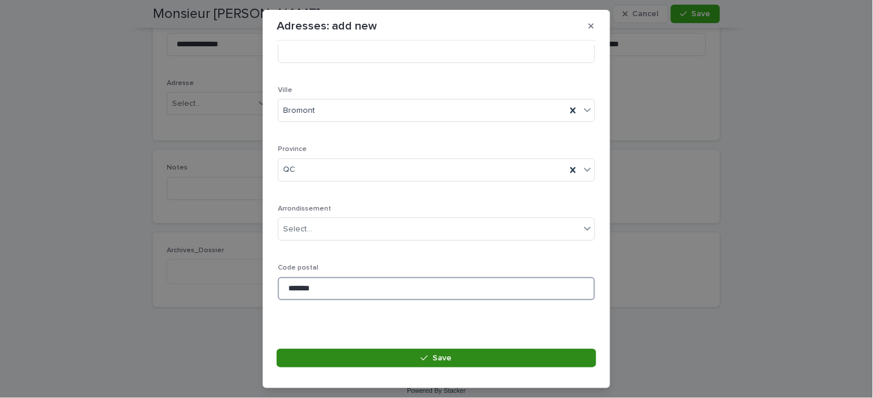
type input "*******"
click at [436, 360] on span "Save" at bounding box center [442, 358] width 19 height 8
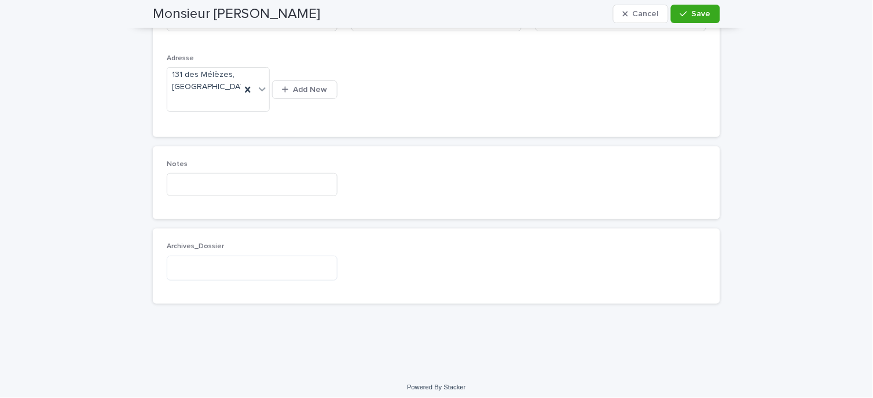
scroll to position [287, 0]
click at [686, 21] on button "Save" at bounding box center [695, 14] width 49 height 19
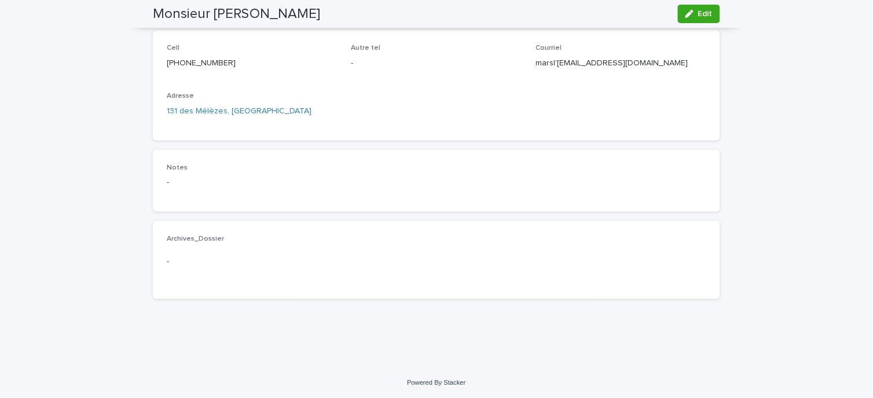
scroll to position [0, 0]
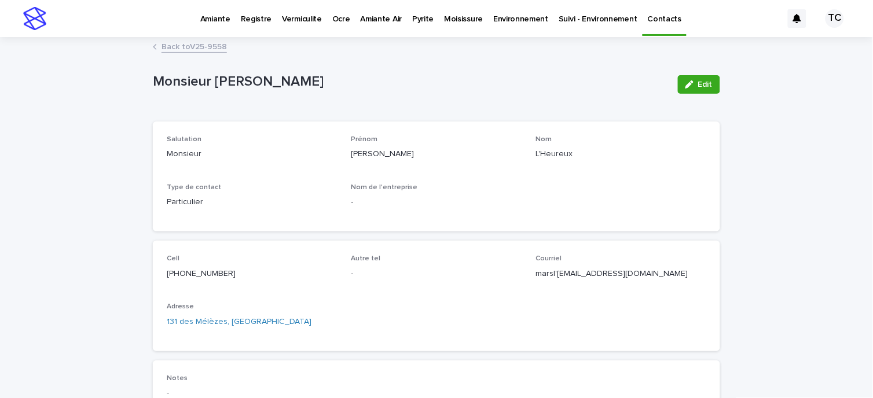
click at [207, 45] on link "Back to V25-9558" at bounding box center [194, 45] width 65 height 13
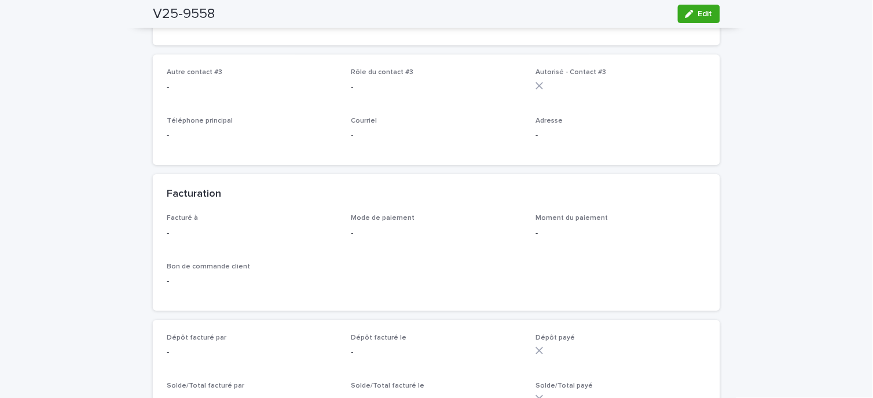
scroll to position [708, 0]
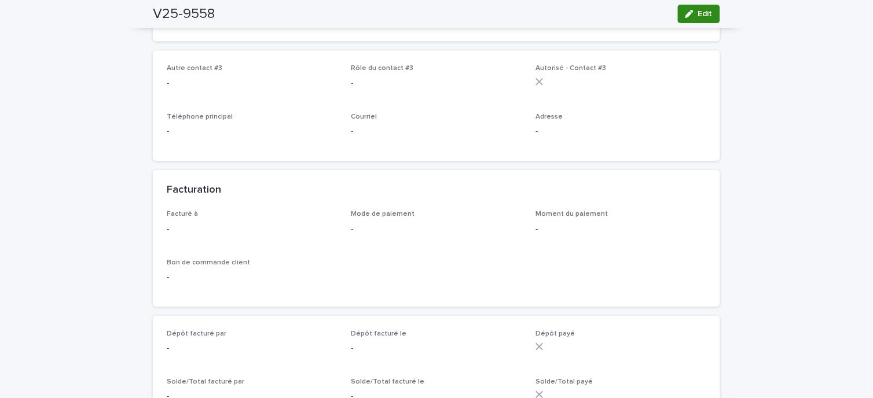
click at [698, 15] on span "Edit" at bounding box center [705, 14] width 14 height 8
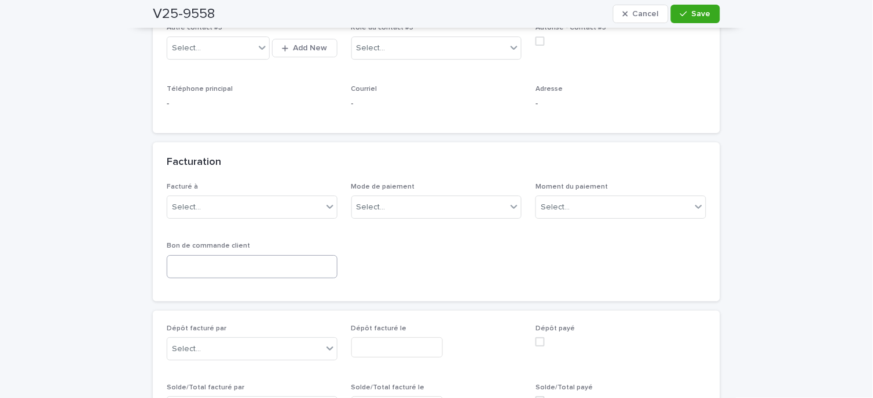
scroll to position [836, 0]
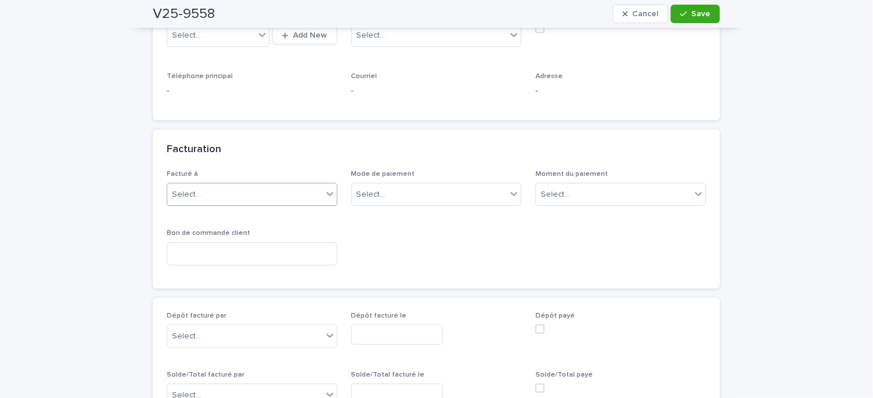
click at [203, 204] on div "Select..." at bounding box center [244, 194] width 155 height 19
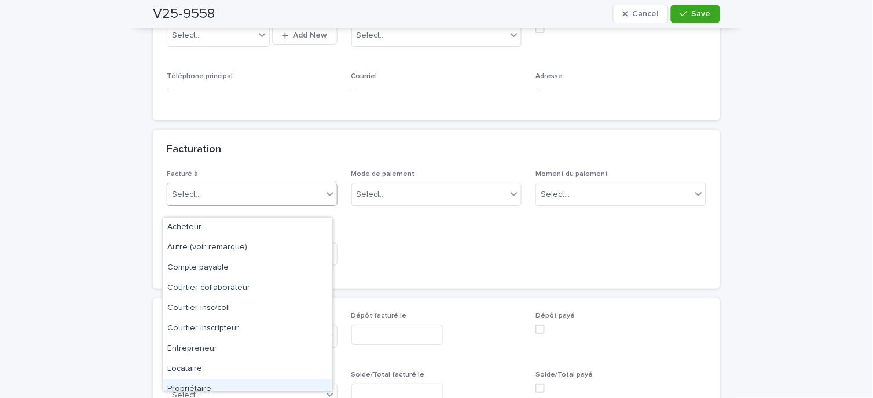
click at [203, 385] on div "Propriétaire" at bounding box center [248, 390] width 170 height 20
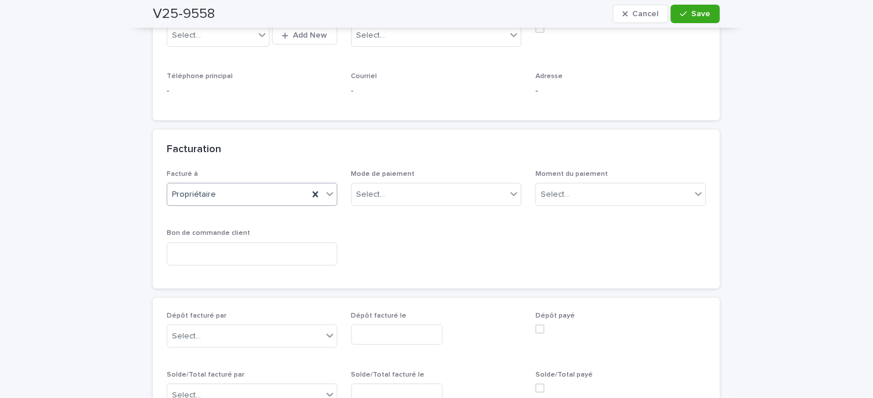
scroll to position [901, 0]
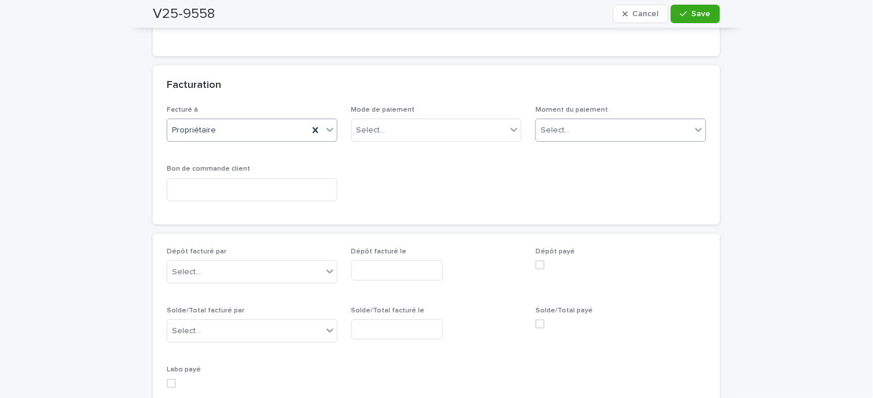
click at [564, 137] on div "Select..." at bounding box center [555, 131] width 29 height 12
click at [560, 161] on div "Au sondage" at bounding box center [617, 163] width 170 height 20
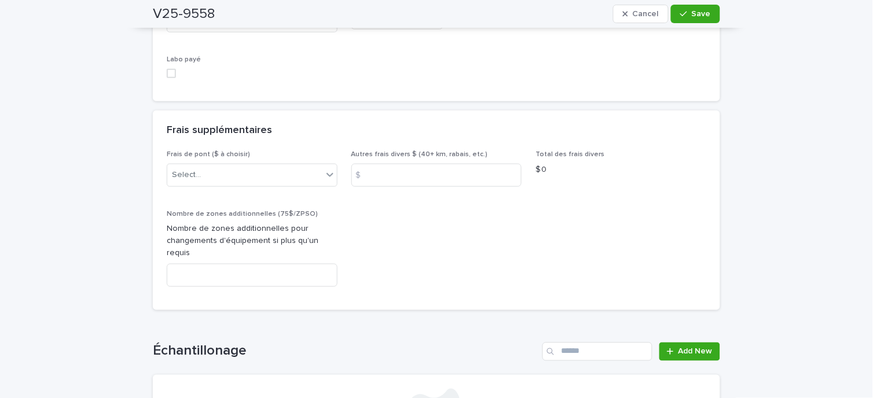
scroll to position [1223, 0]
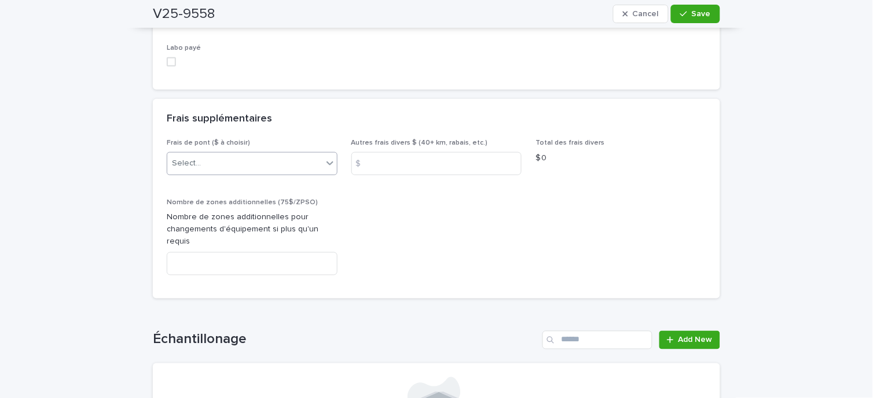
click at [255, 173] on div "Select..." at bounding box center [244, 163] width 155 height 19
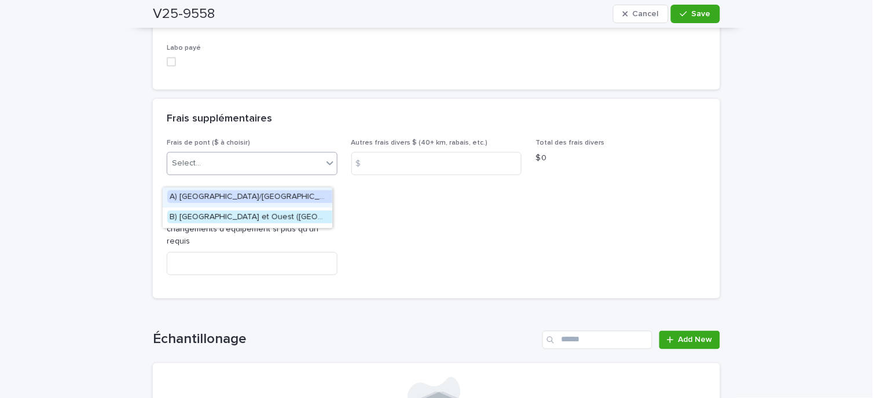
click at [303, 126] on div "Frais supplémentaires" at bounding box center [434, 119] width 535 height 13
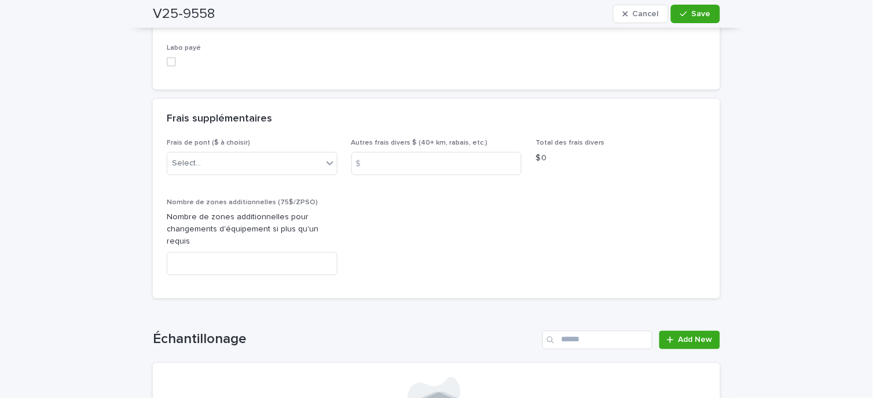
scroll to position [1351, 0]
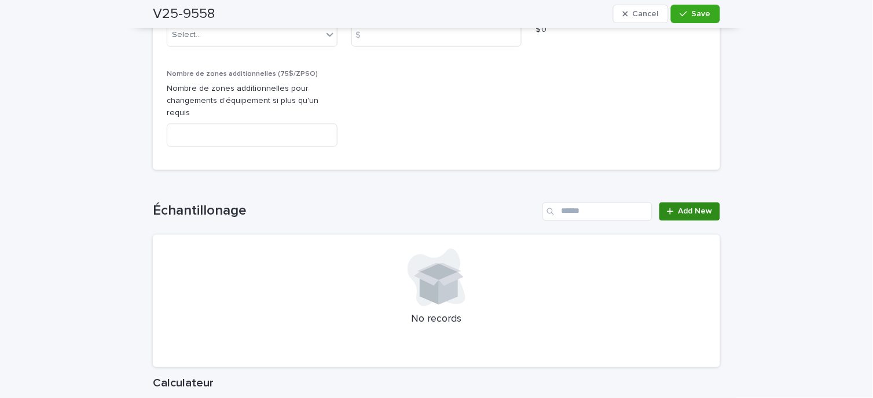
click at [679, 211] on span "Add New" at bounding box center [696, 212] width 34 height 8
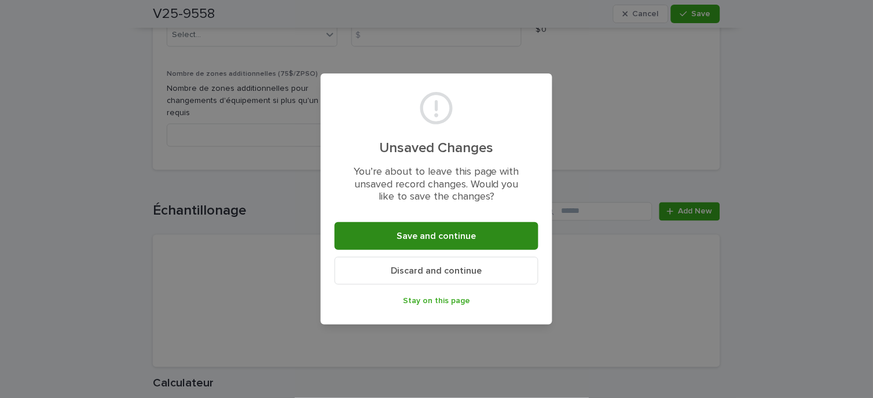
click at [476, 239] on button "Save and continue" at bounding box center [437, 236] width 204 height 28
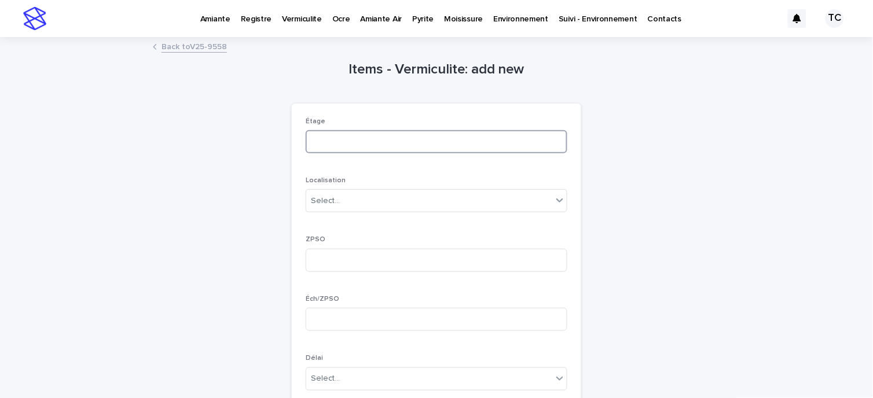
click at [403, 145] on input at bounding box center [437, 141] width 262 height 23
click at [627, 139] on div "Items - Vermiculite: add new Loading... Saving… Loading... Saving… Loading... S…" at bounding box center [437, 299] width 568 height 522
click at [439, 200] on div "Select..." at bounding box center [429, 201] width 246 height 19
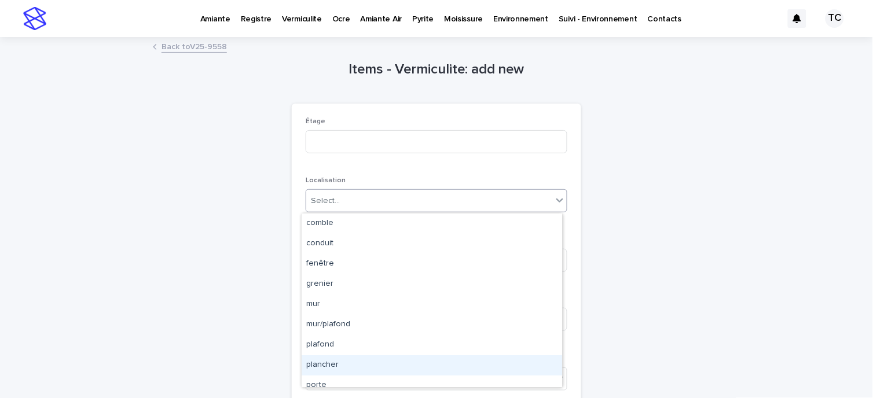
click at [352, 363] on div "plancher" at bounding box center [432, 366] width 261 height 20
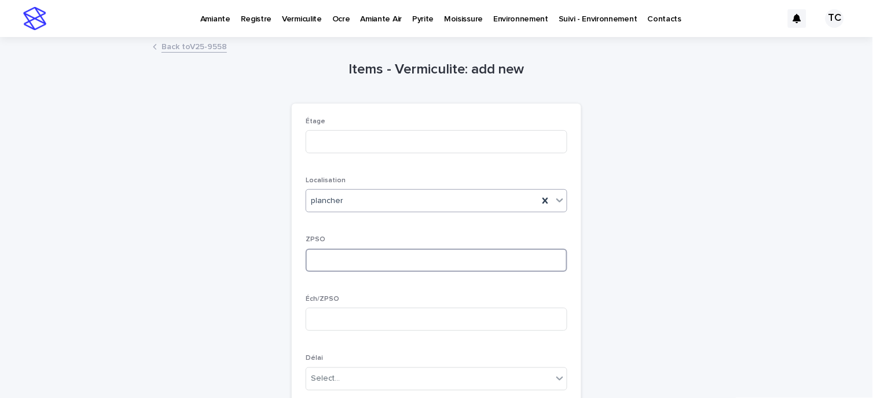
click at [327, 255] on input at bounding box center [437, 260] width 262 height 23
type input "*"
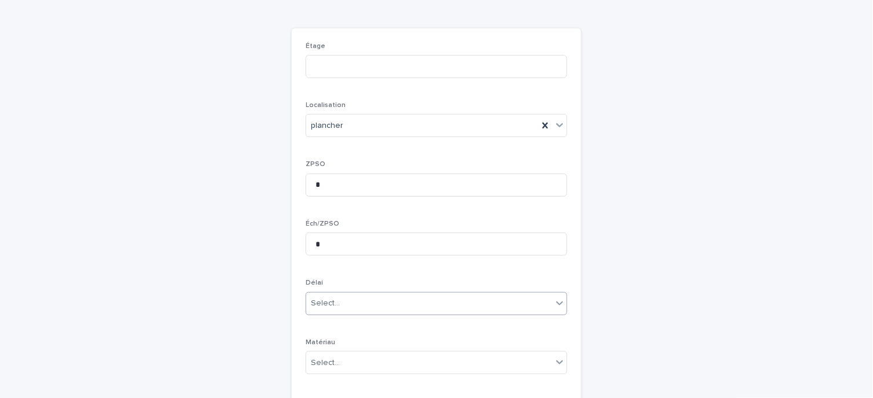
scroll to position [193, 0]
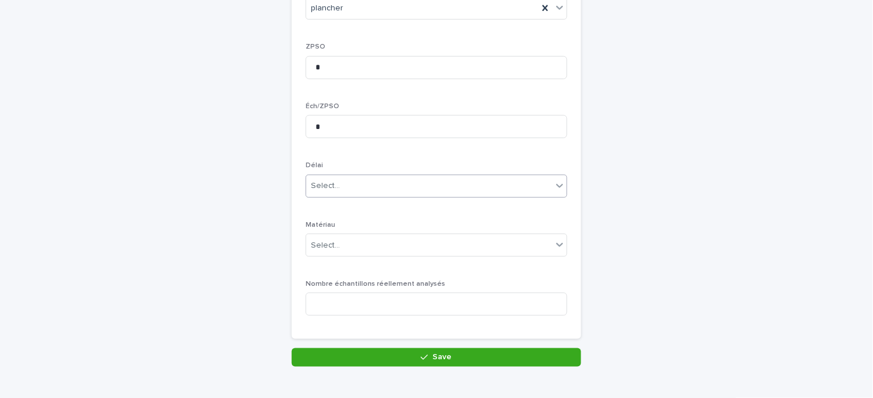
click at [359, 186] on div "Select..." at bounding box center [429, 186] width 246 height 19
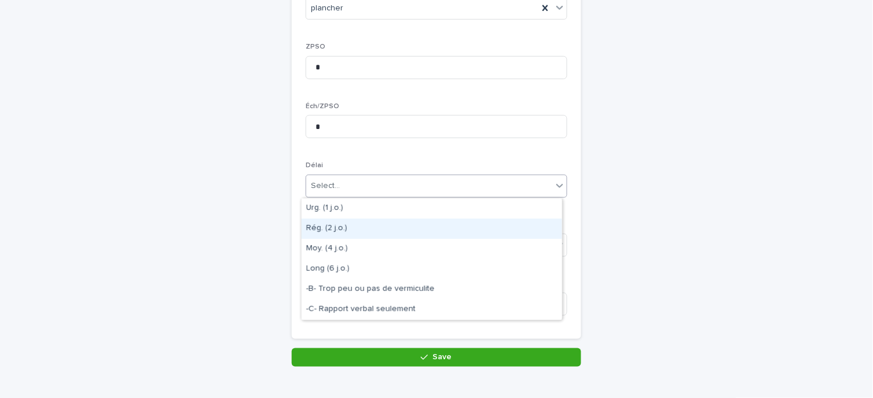
click at [371, 232] on div "Rég. (2 j.o.)" at bounding box center [432, 229] width 261 height 20
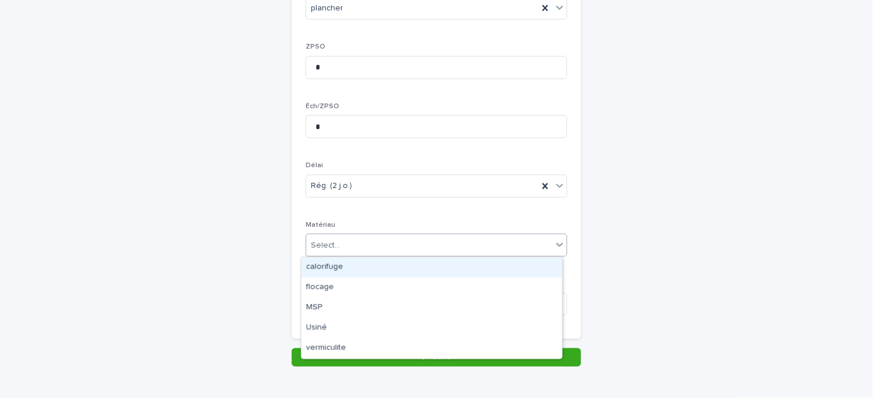
click at [352, 246] on div "Select..." at bounding box center [429, 245] width 246 height 19
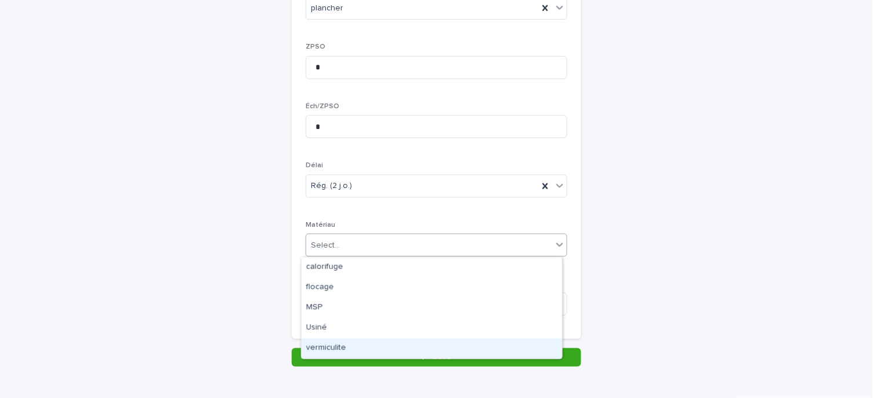
click at [337, 345] on div "vermiculite" at bounding box center [432, 349] width 261 height 20
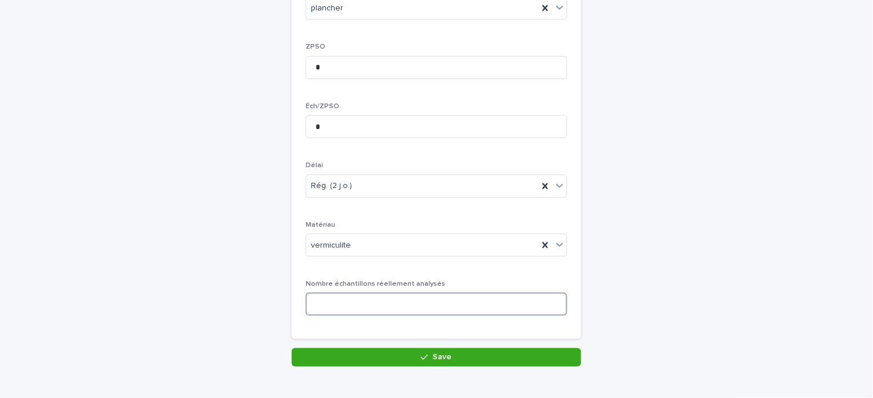
click at [343, 305] on input at bounding box center [437, 304] width 262 height 23
type input "*"
click at [411, 188] on div "Rég. (2 j.o.)" at bounding box center [422, 186] width 232 height 19
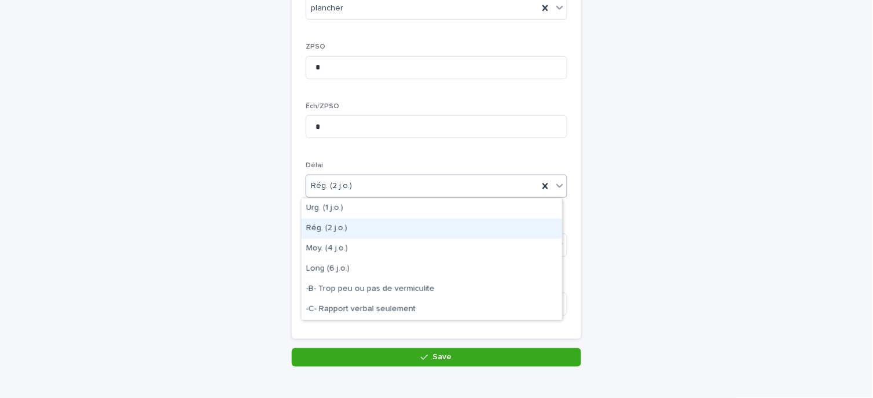
click at [356, 232] on div "Rég. (2 j.o.)" at bounding box center [432, 229] width 261 height 20
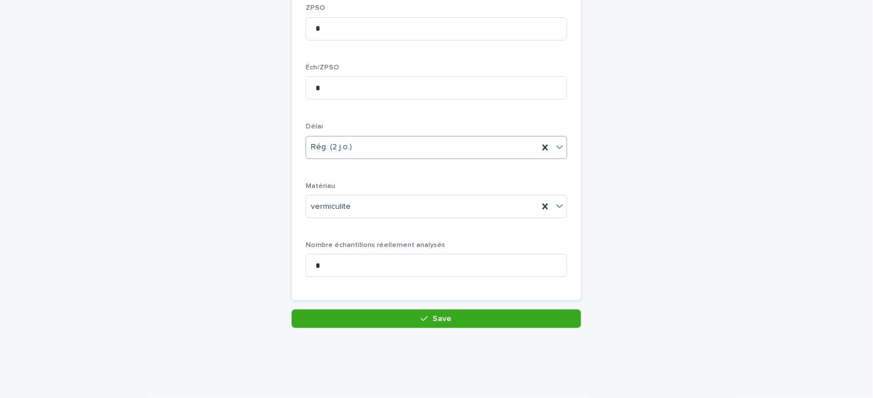
scroll to position [252, 0]
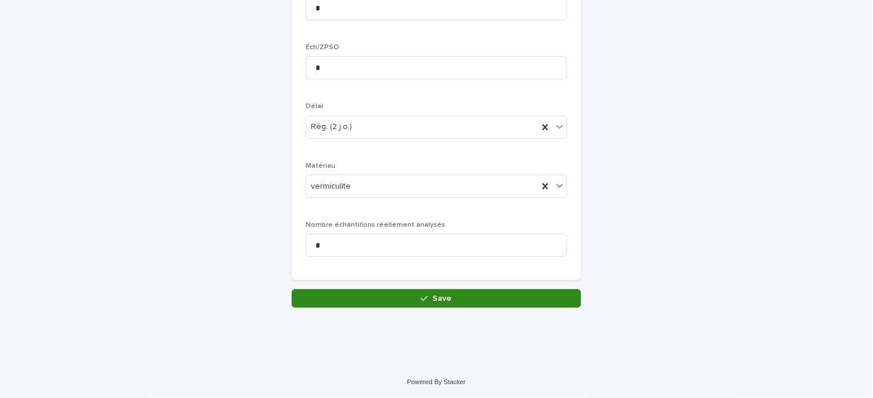
click at [444, 300] on span "Save" at bounding box center [442, 299] width 19 height 8
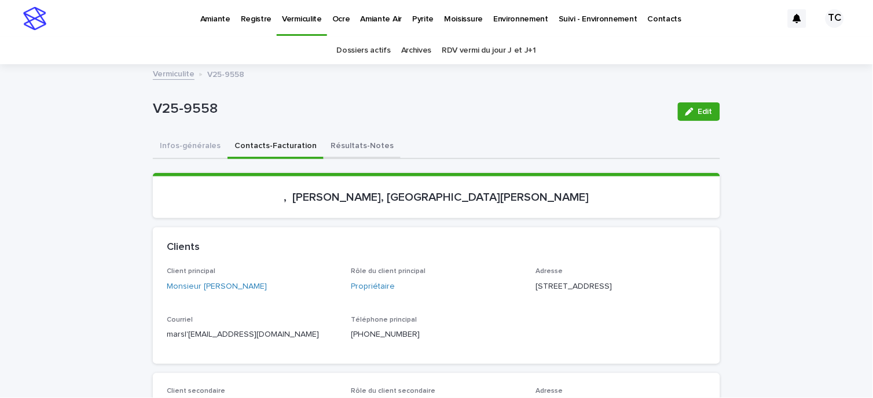
click at [352, 148] on button "Résultats-Notes" at bounding box center [362, 147] width 77 height 24
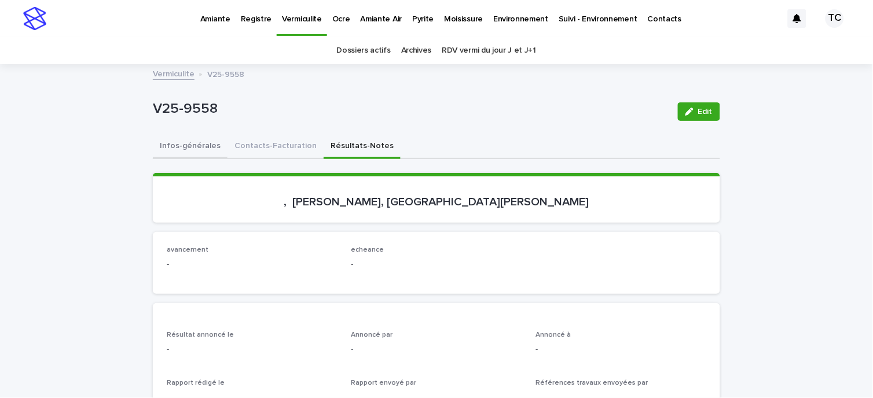
click at [197, 146] on button "Infos-générales" at bounding box center [190, 147] width 75 height 24
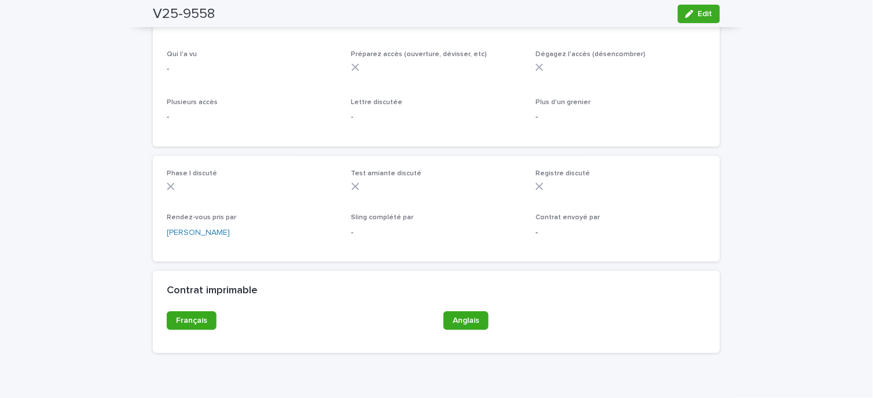
scroll to position [693, 0]
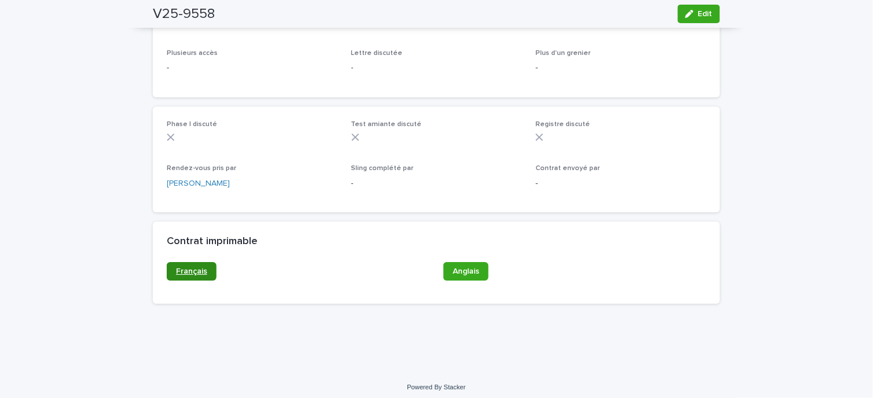
click at [178, 268] on span "Français" at bounding box center [191, 272] width 31 height 8
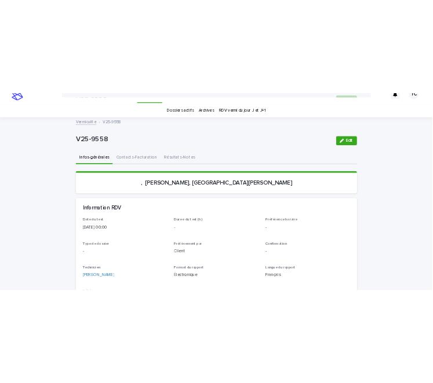
scroll to position [0, 0]
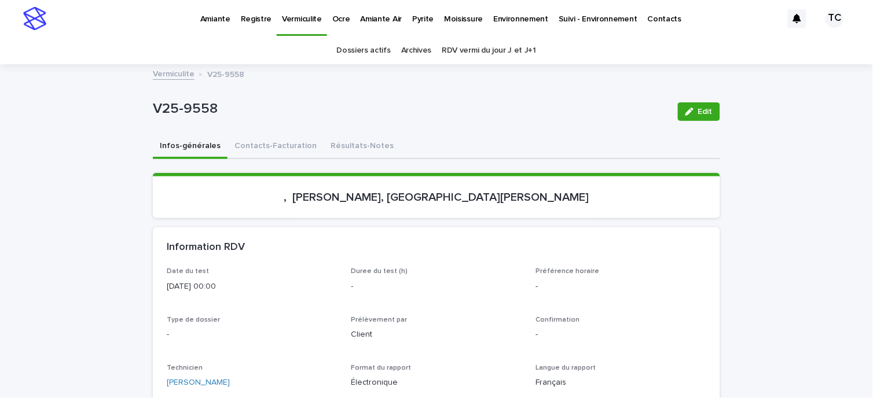
click at [690, 110] on div "button" at bounding box center [692, 112] width 13 height 8
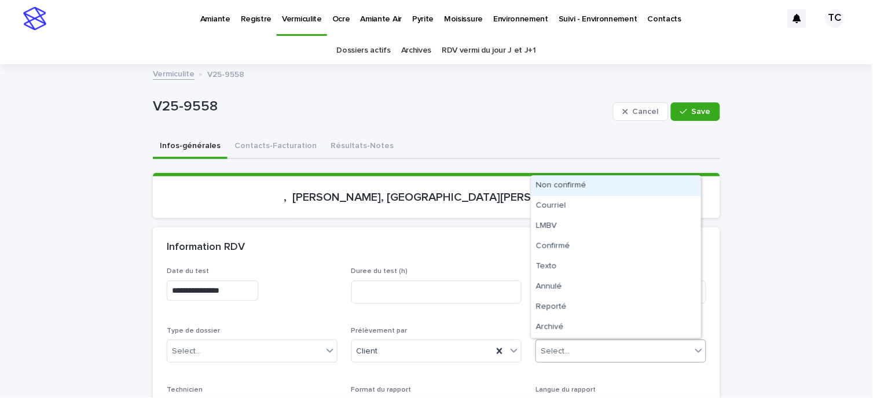
click at [573, 345] on div "Select..." at bounding box center [613, 351] width 155 height 19
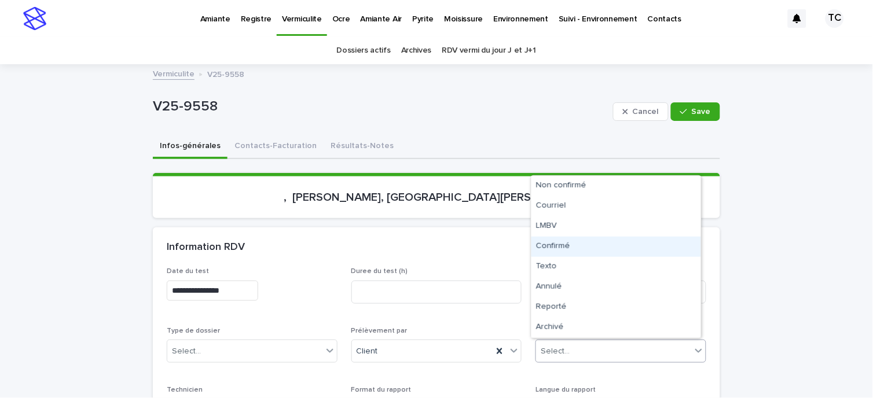
click at [581, 243] on div "Confirmé" at bounding box center [617, 247] width 170 height 20
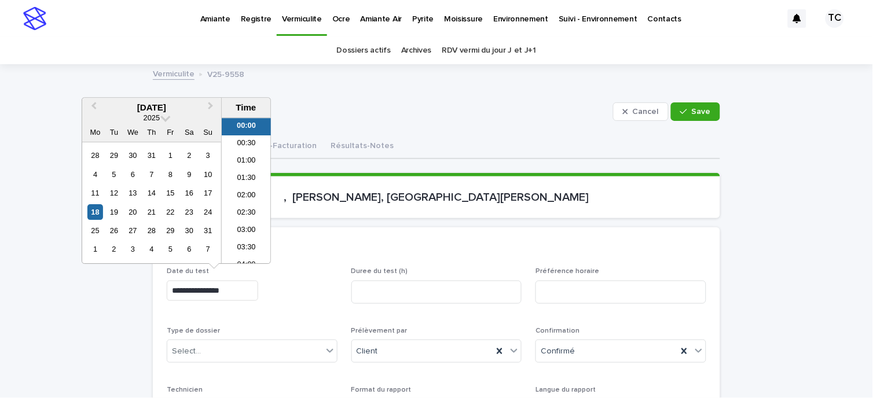
click at [252, 290] on input "**********" at bounding box center [213, 291] width 92 height 20
click at [410, 101] on p "V25-9558" at bounding box center [381, 106] width 456 height 17
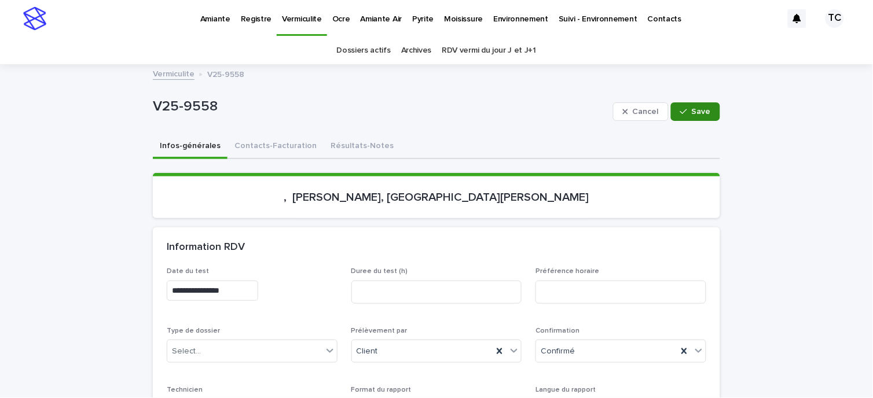
click at [687, 111] on div "button" at bounding box center [687, 112] width 12 height 8
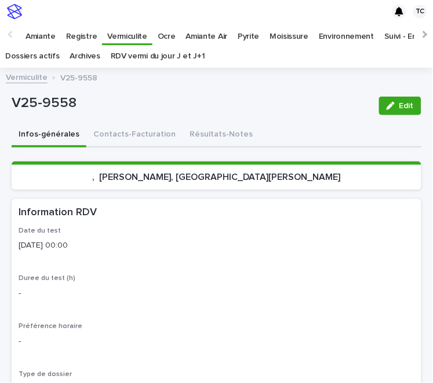
scroll to position [23, 0]
